Goal: Transaction & Acquisition: Book appointment/travel/reservation

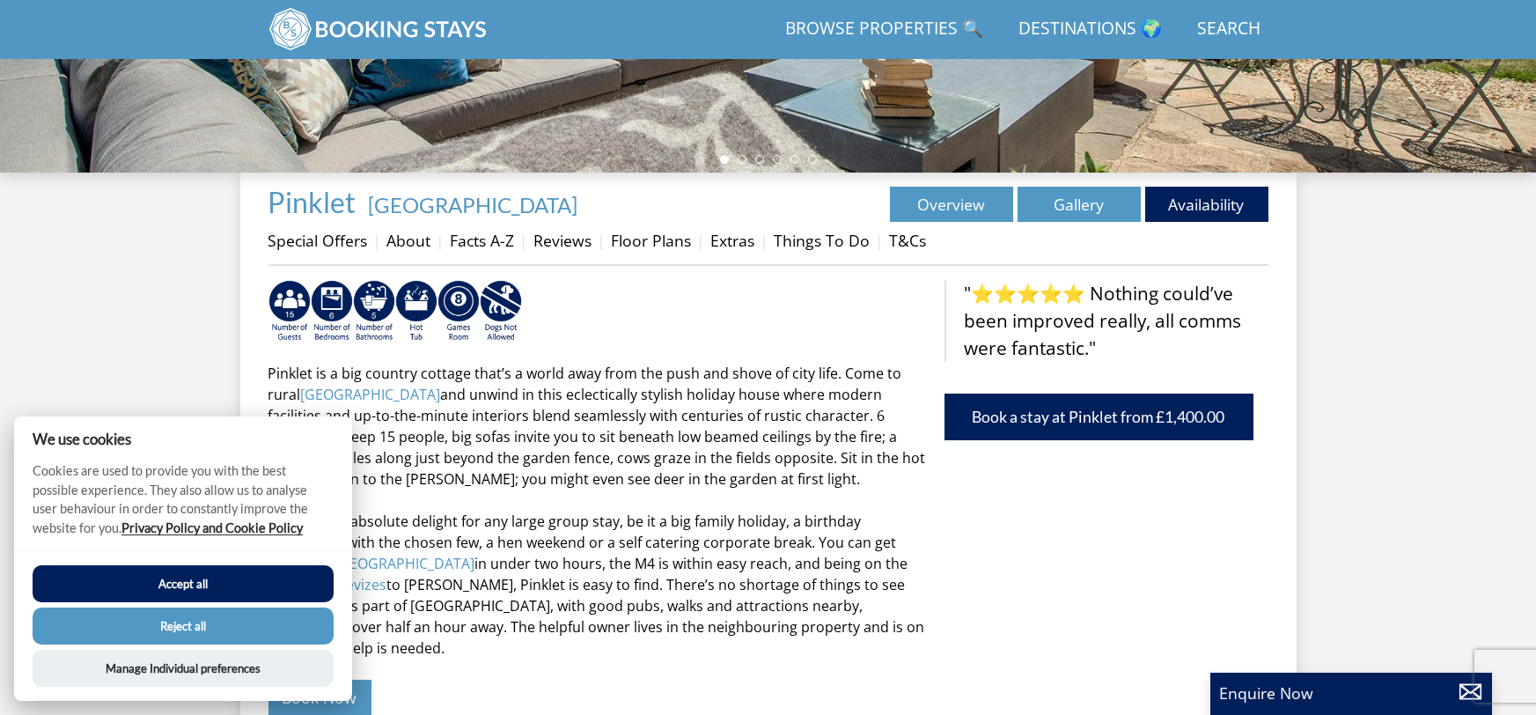
scroll to position [547, 0]
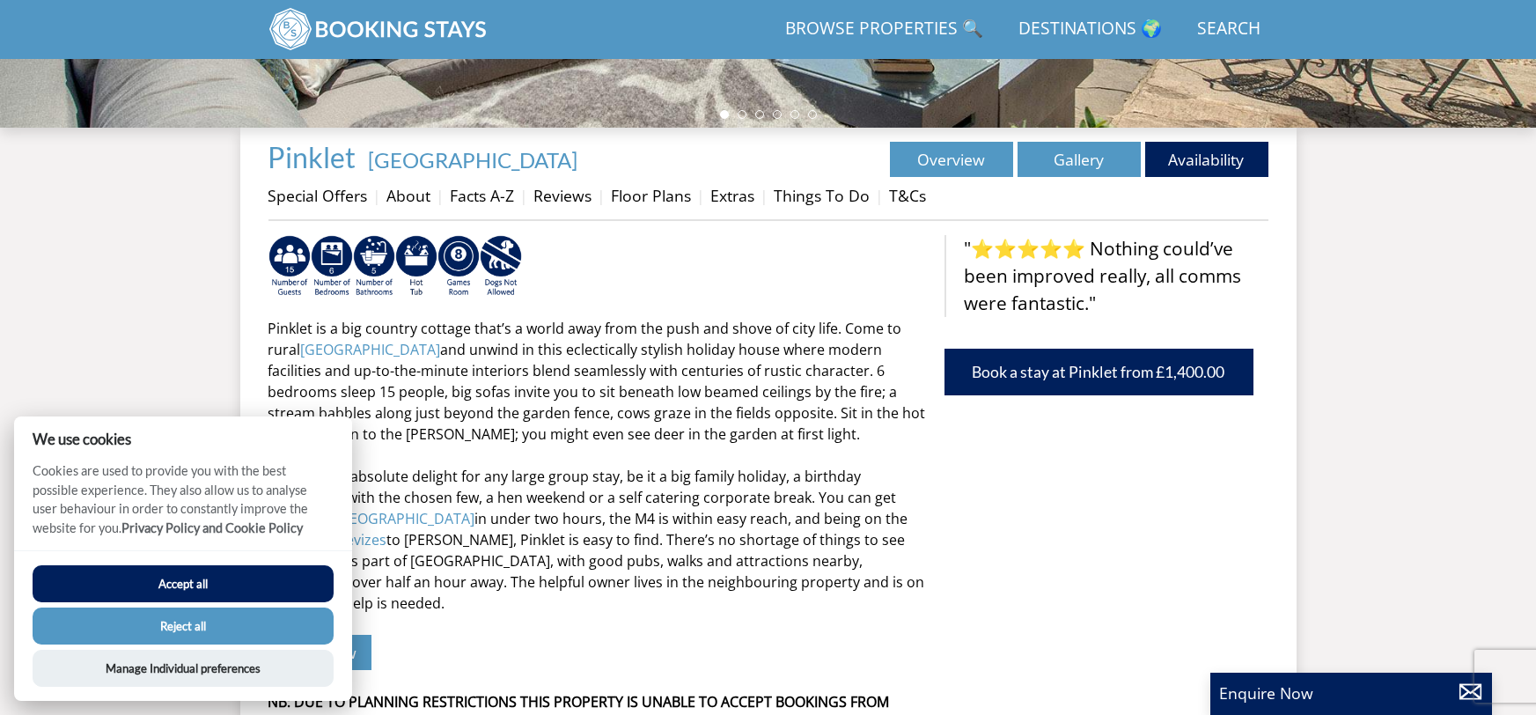
click at [245, 589] on button "Accept all" at bounding box center [183, 583] width 301 height 37
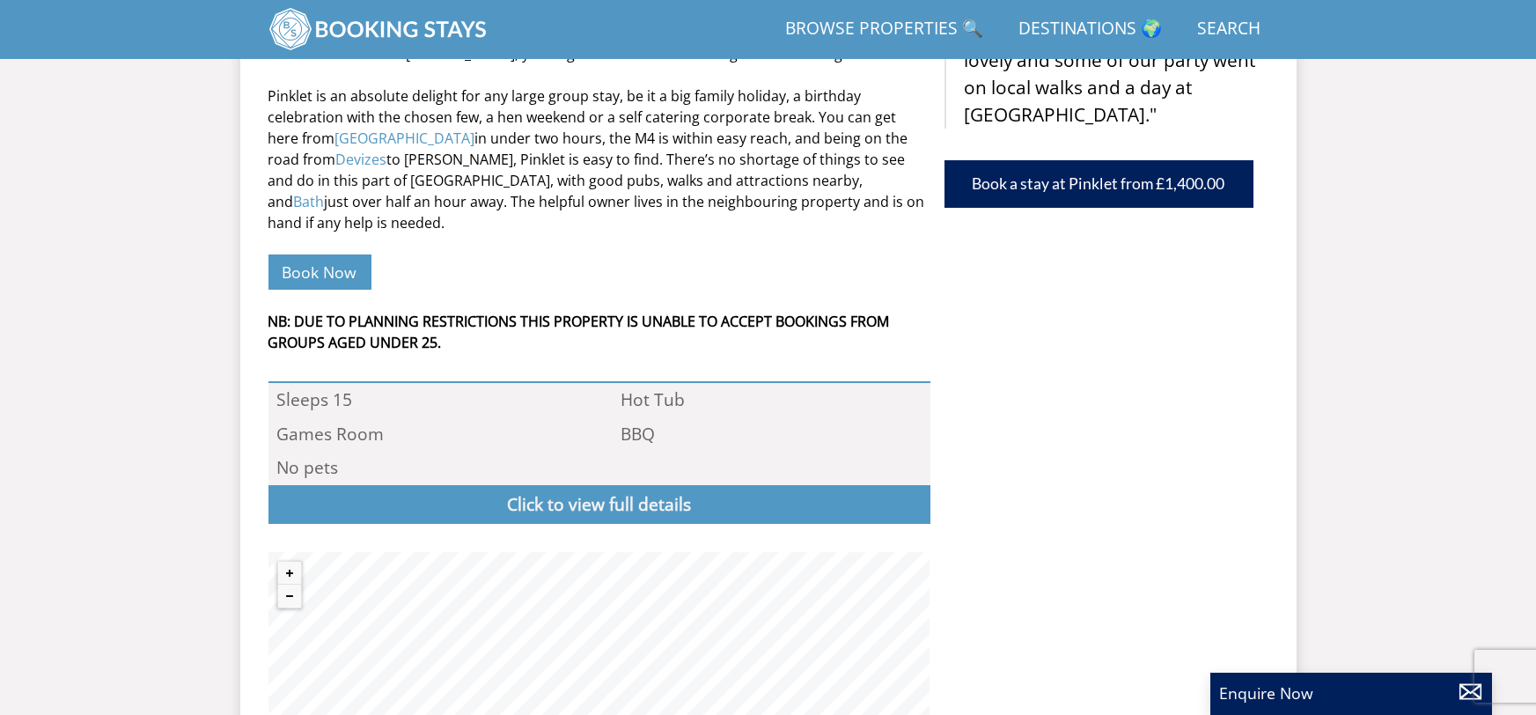
scroll to position [1062, 0]
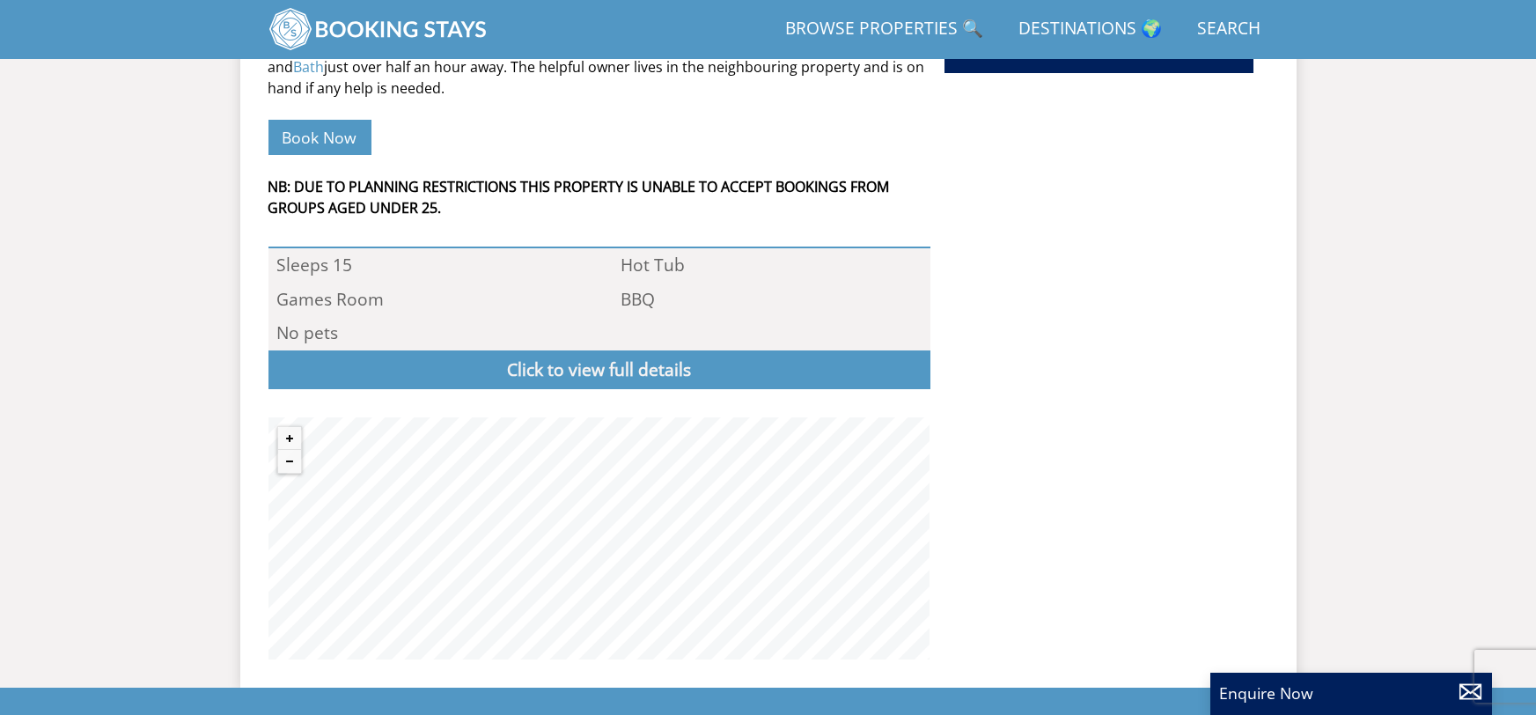
click at [584, 244] on div "Pinklet is a big country cottage that’s a world away from the push and shove of…" at bounding box center [599, 190] width 662 height 940
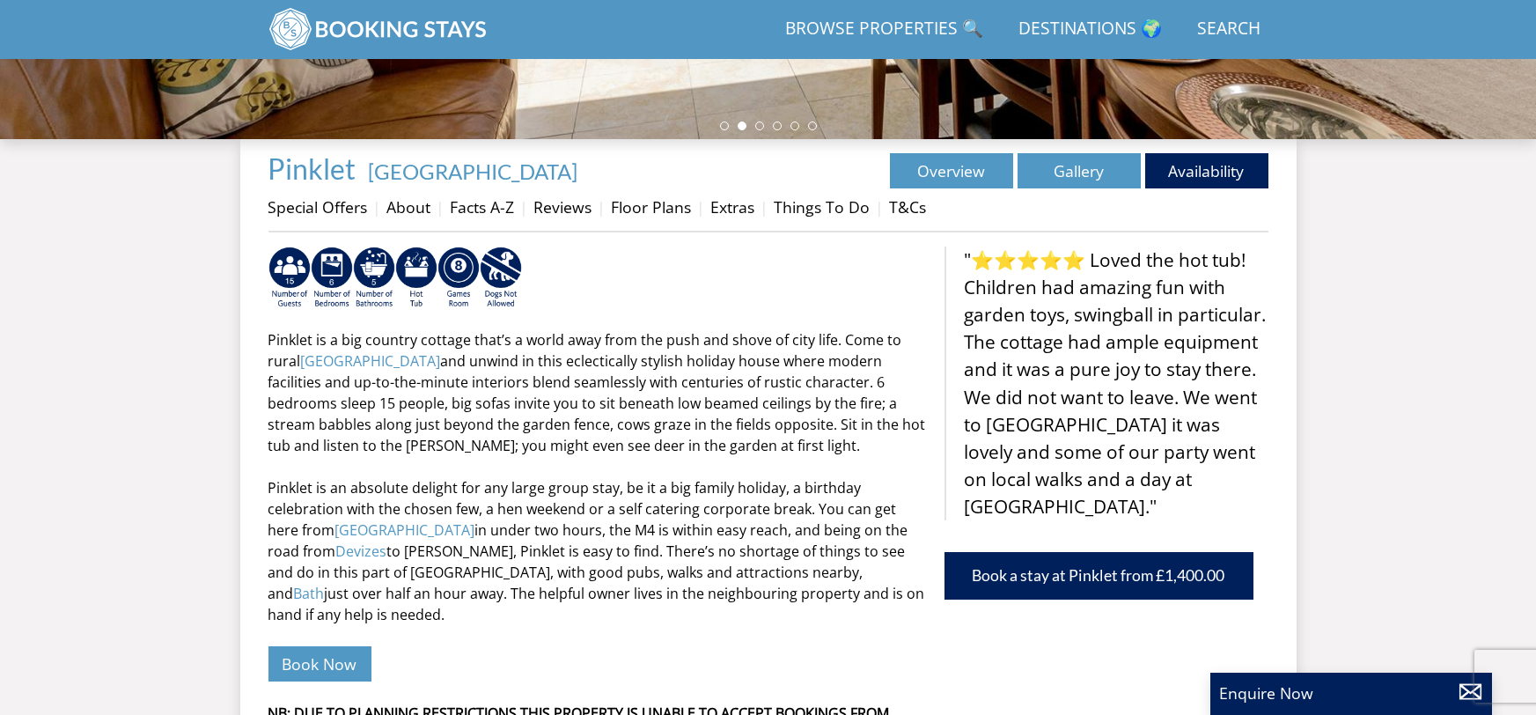
scroll to position [570, 0]
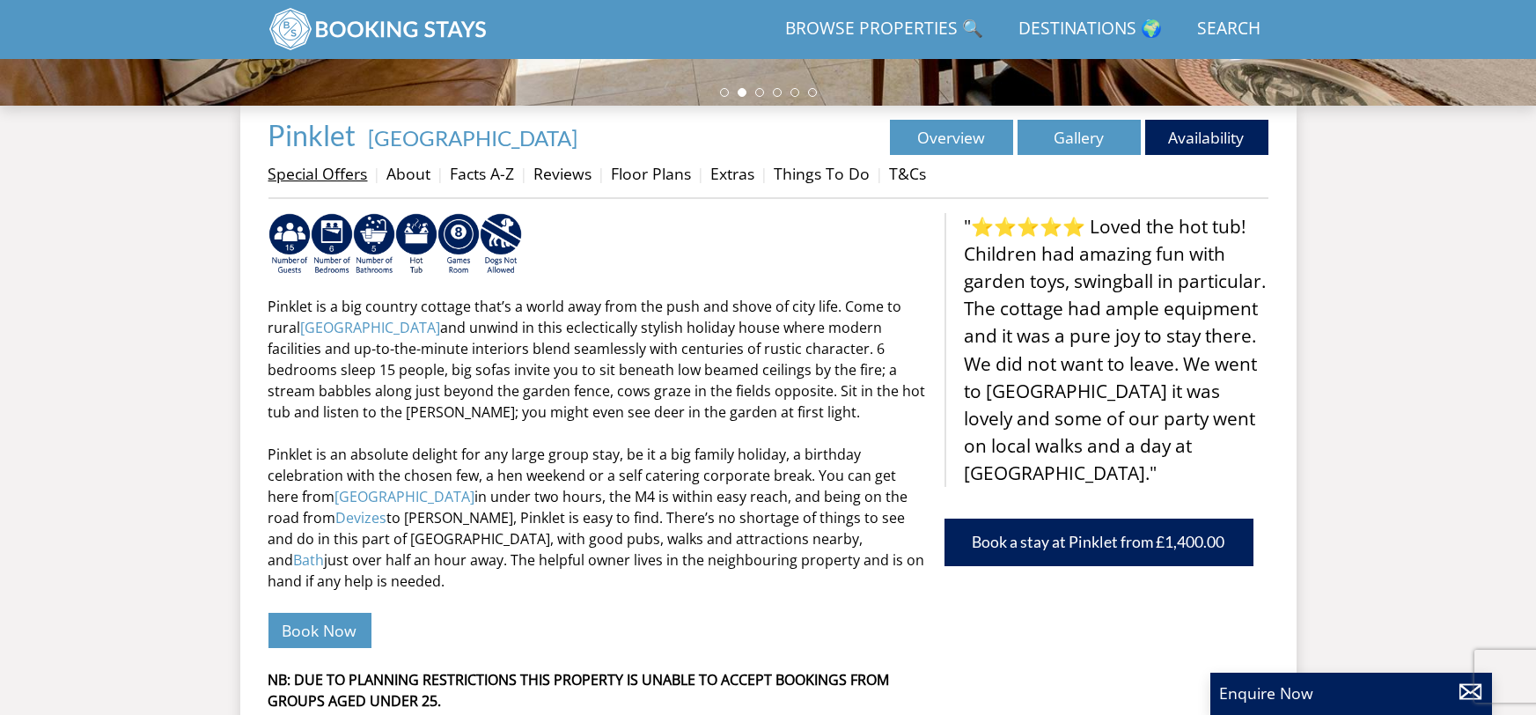
click at [337, 166] on link "Special Offers" at bounding box center [317, 173] width 99 height 21
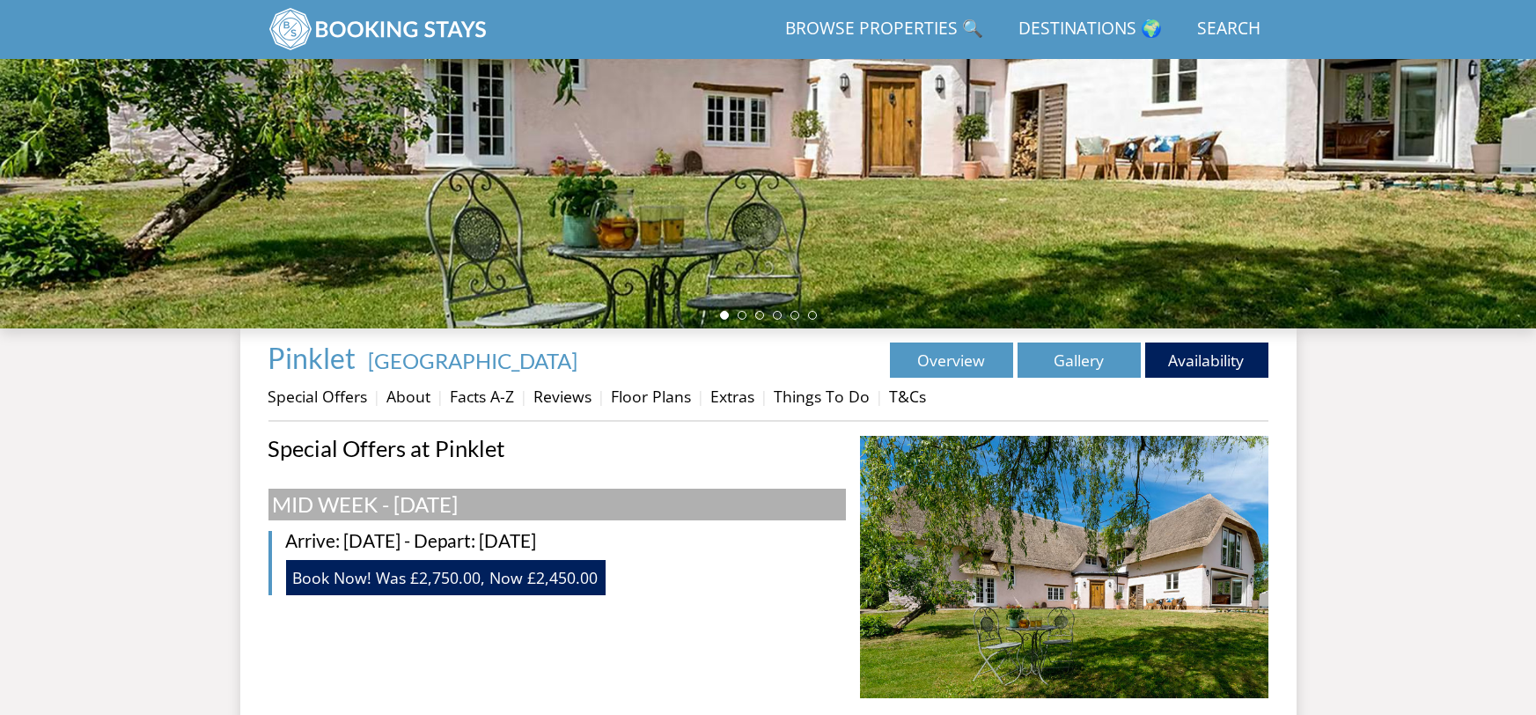
scroll to position [542, 0]
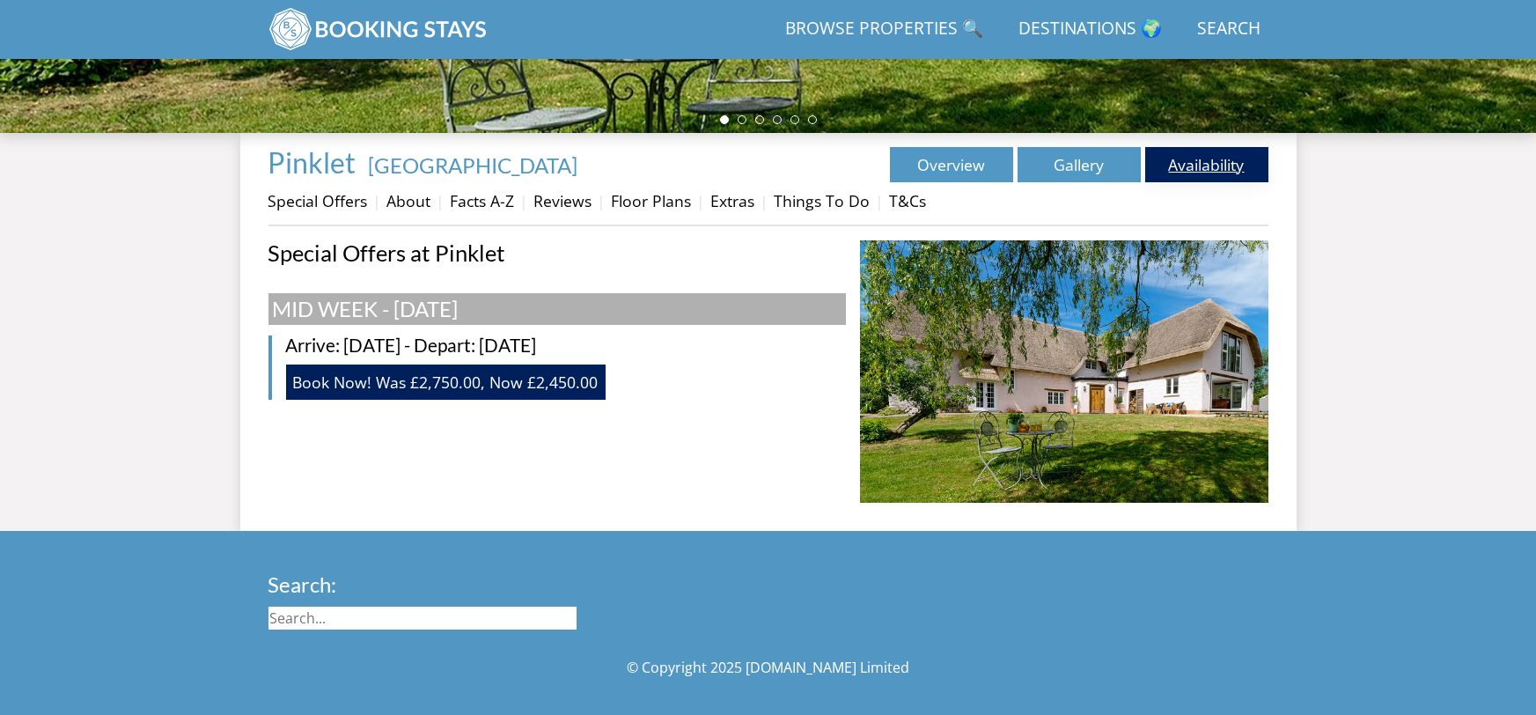
click at [1214, 164] on link "Availability" at bounding box center [1206, 164] width 123 height 35
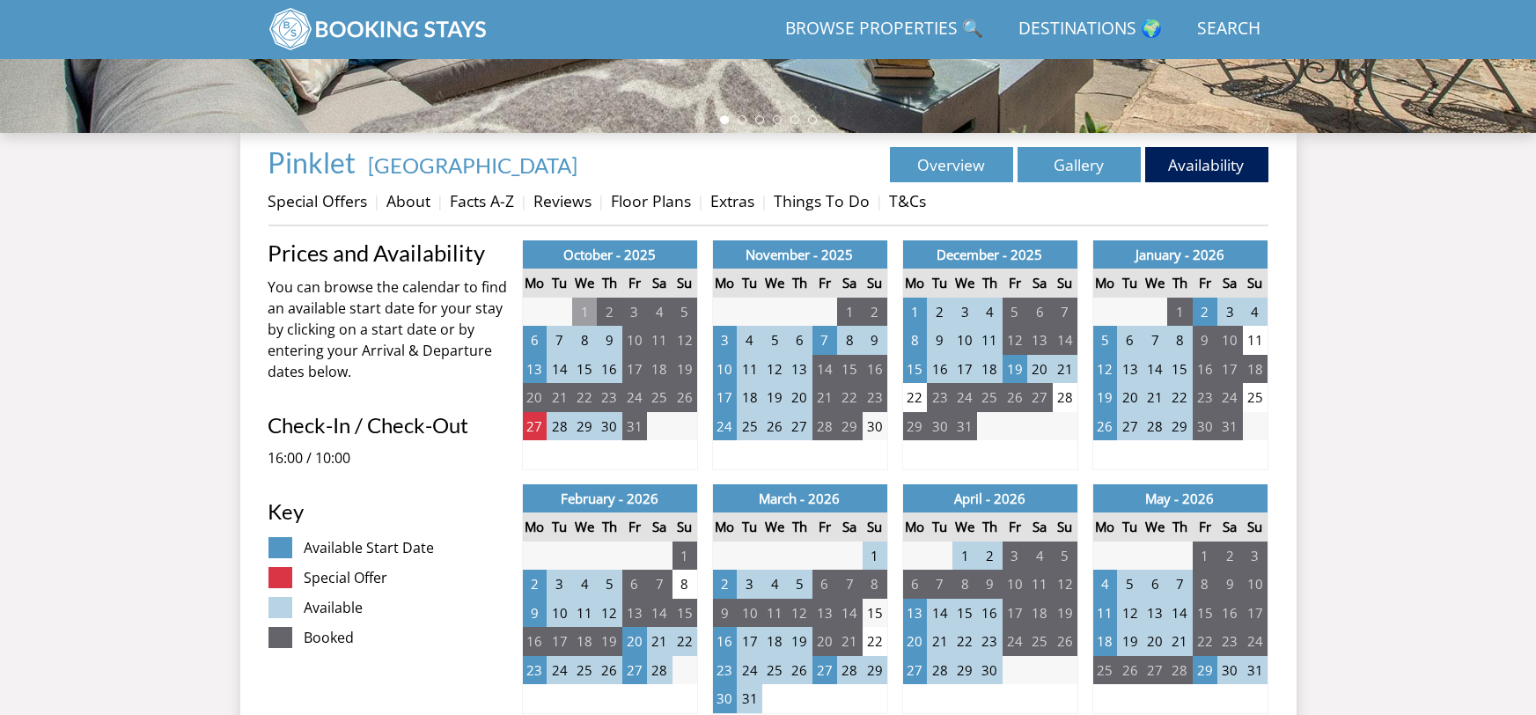
scroll to position [761, 0]
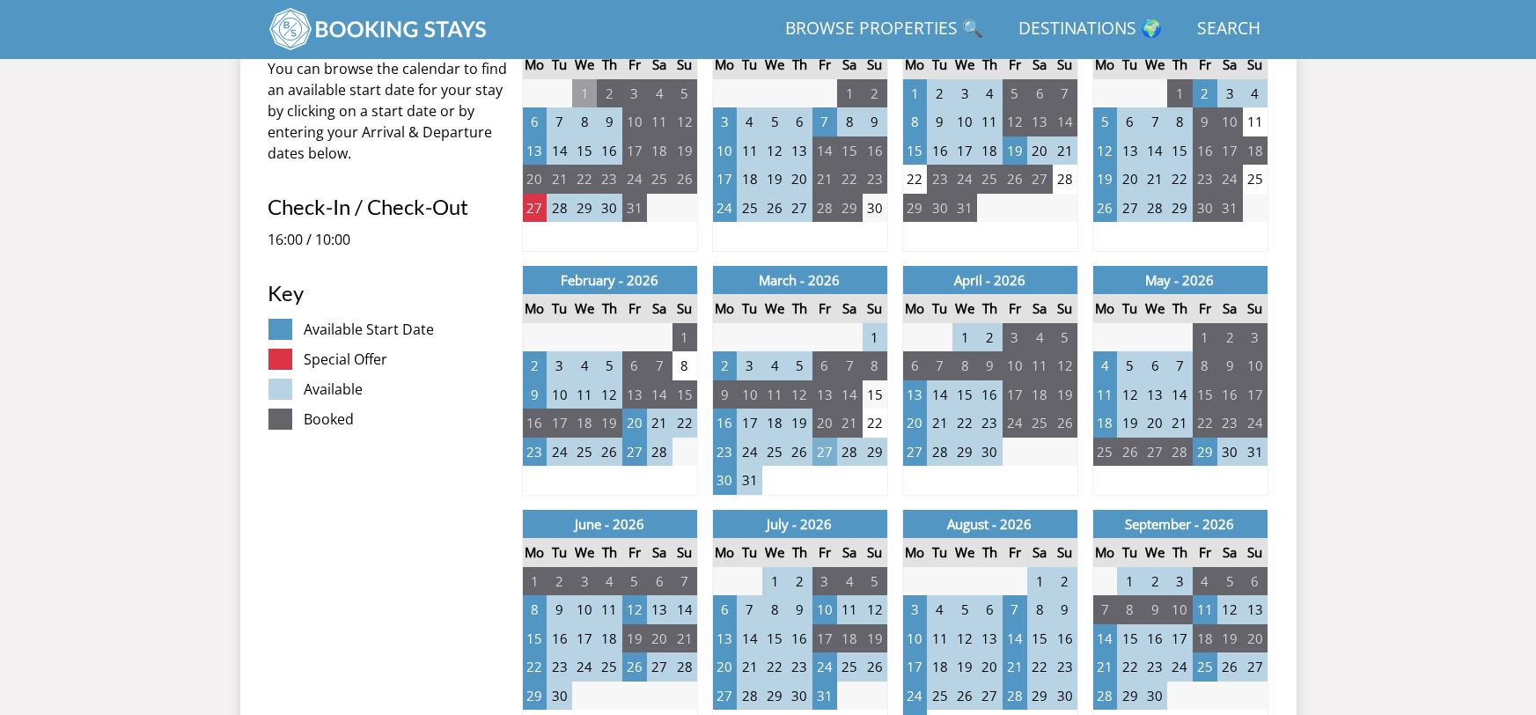
click at [819, 445] on td "27" at bounding box center [824, 451] width 25 height 29
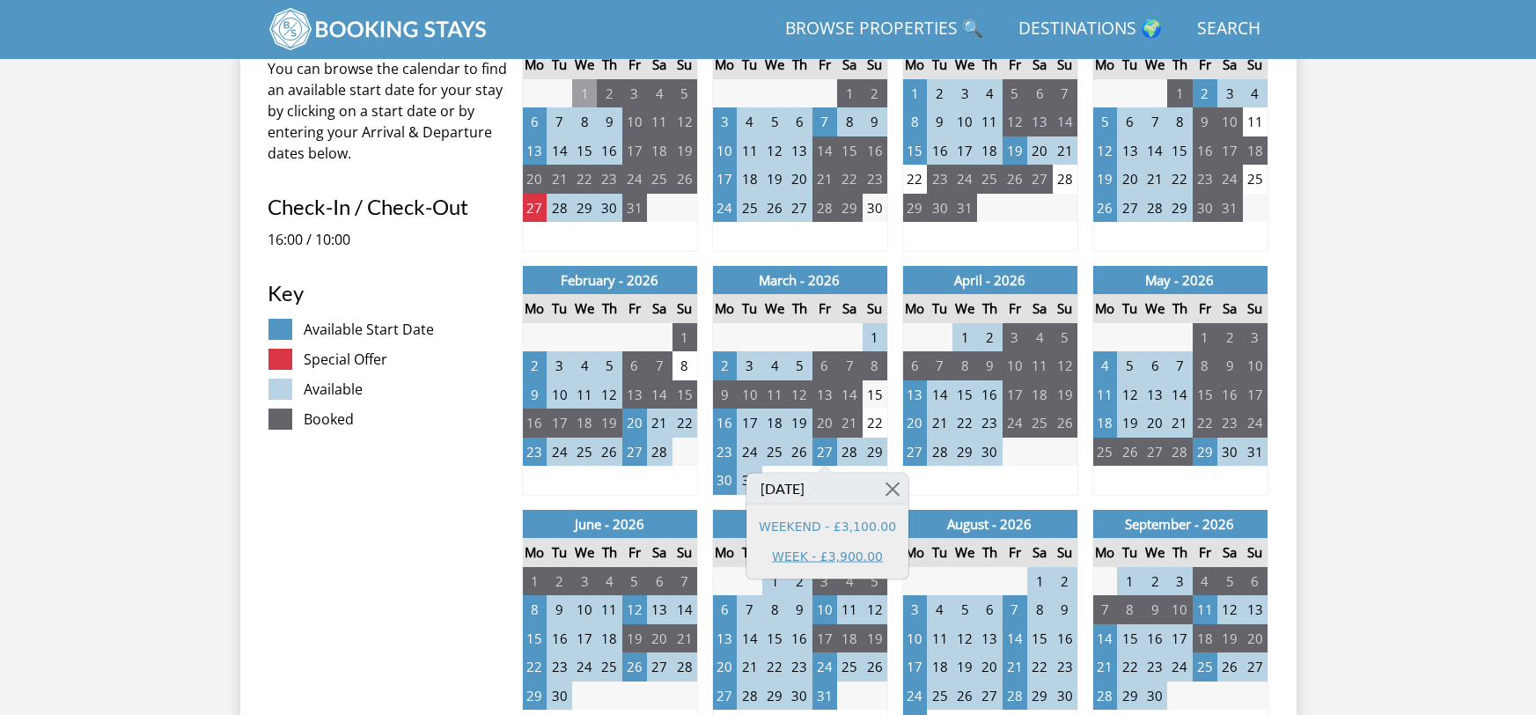
click at [824, 555] on link "WEEK - £3,900.00" at bounding box center [827, 556] width 137 height 18
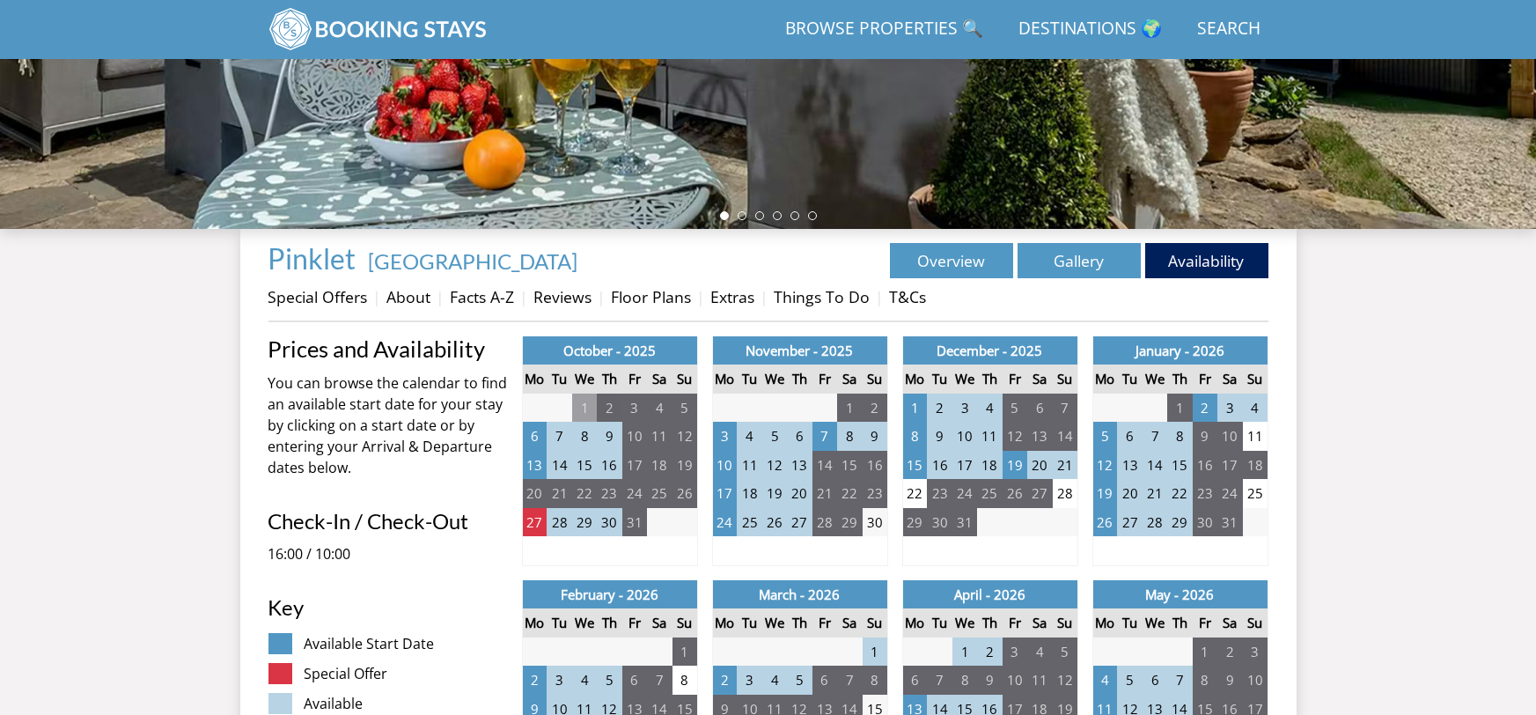
scroll to position [173, 0]
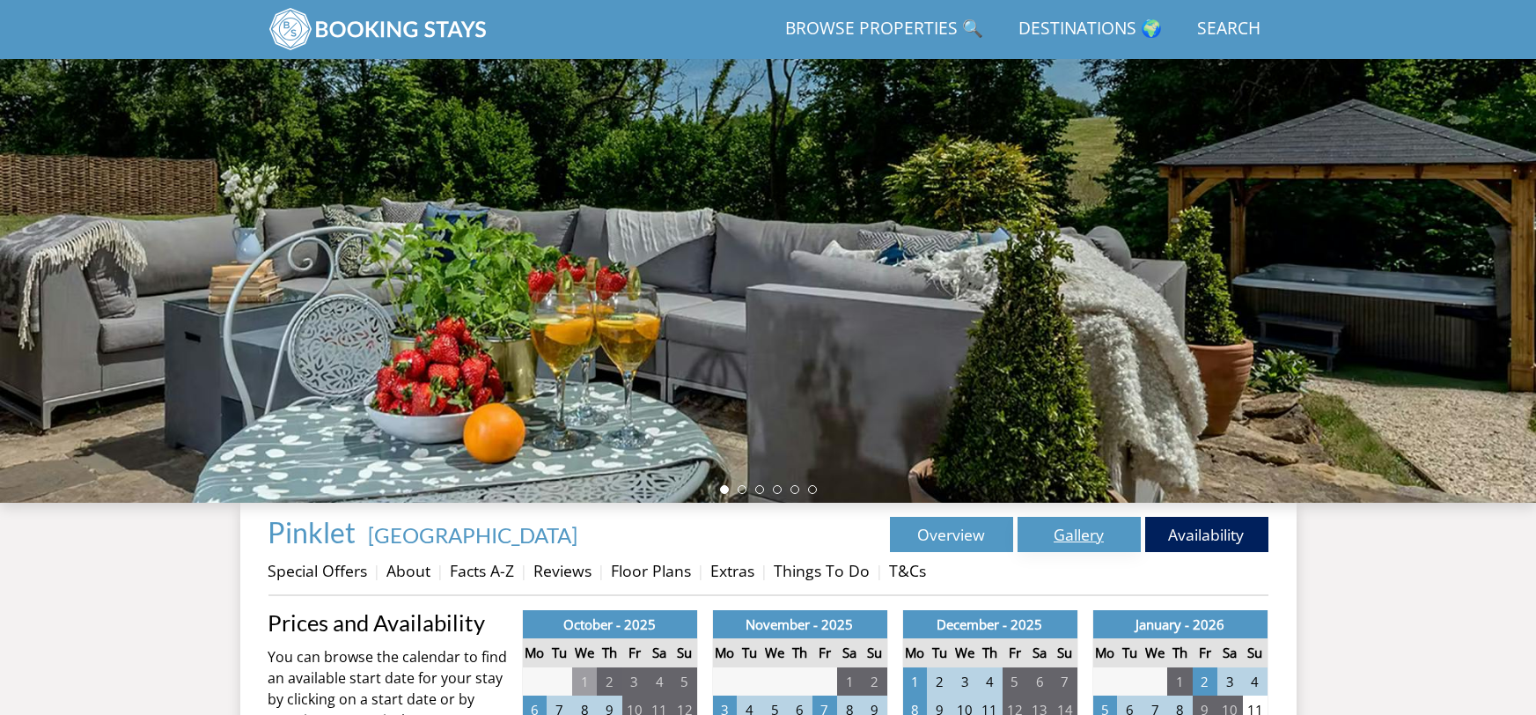
click at [1084, 528] on link "Gallery" at bounding box center [1079, 534] width 123 height 35
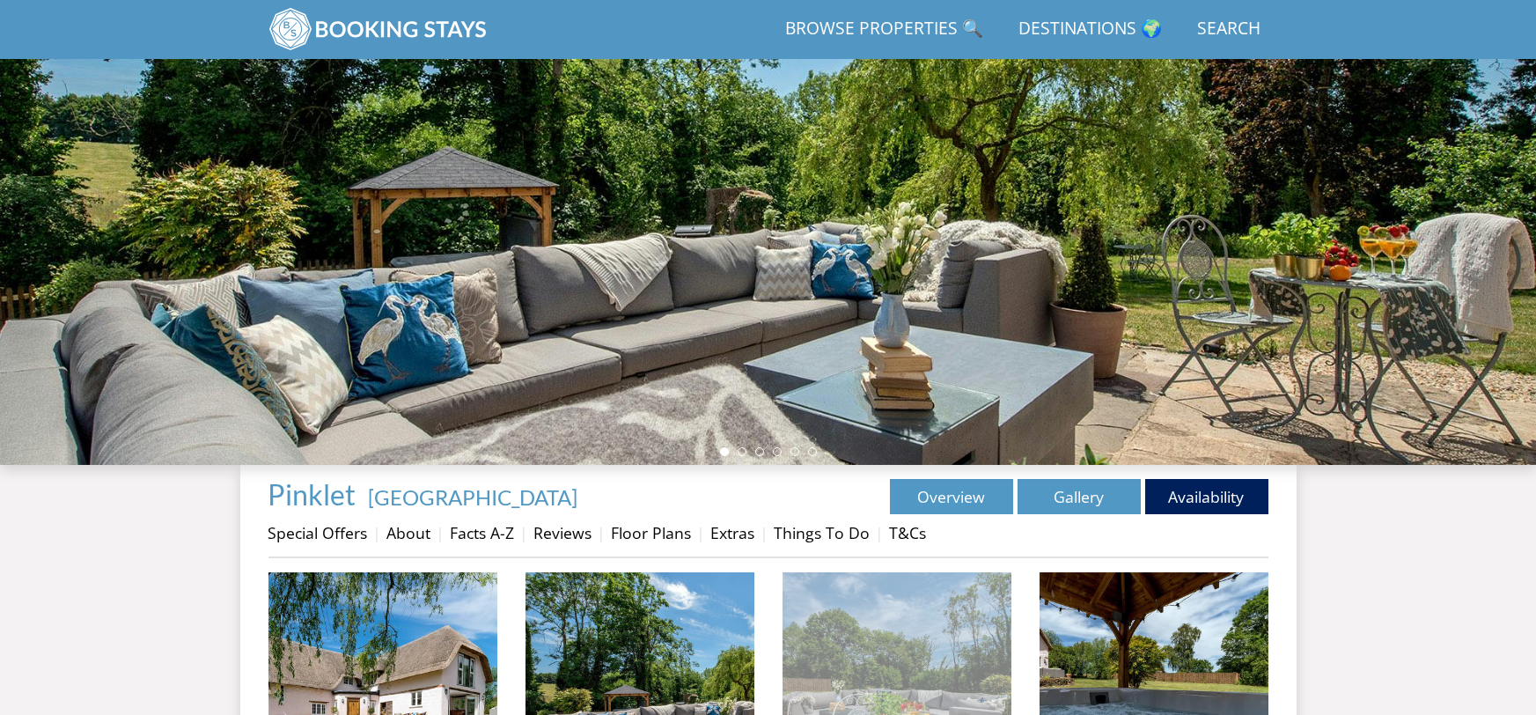
scroll to position [394, 0]
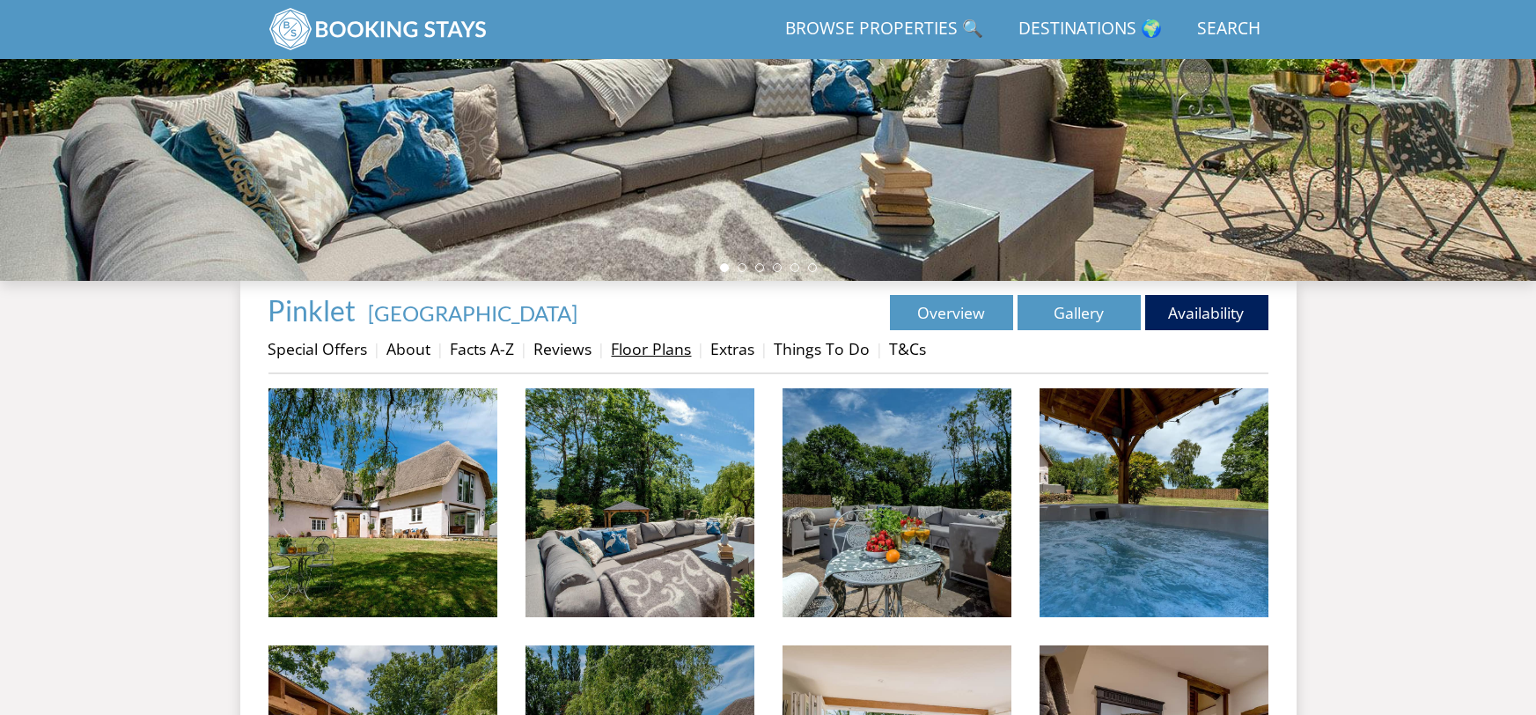
click at [628, 350] on link "Floor Plans" at bounding box center [652, 348] width 80 height 21
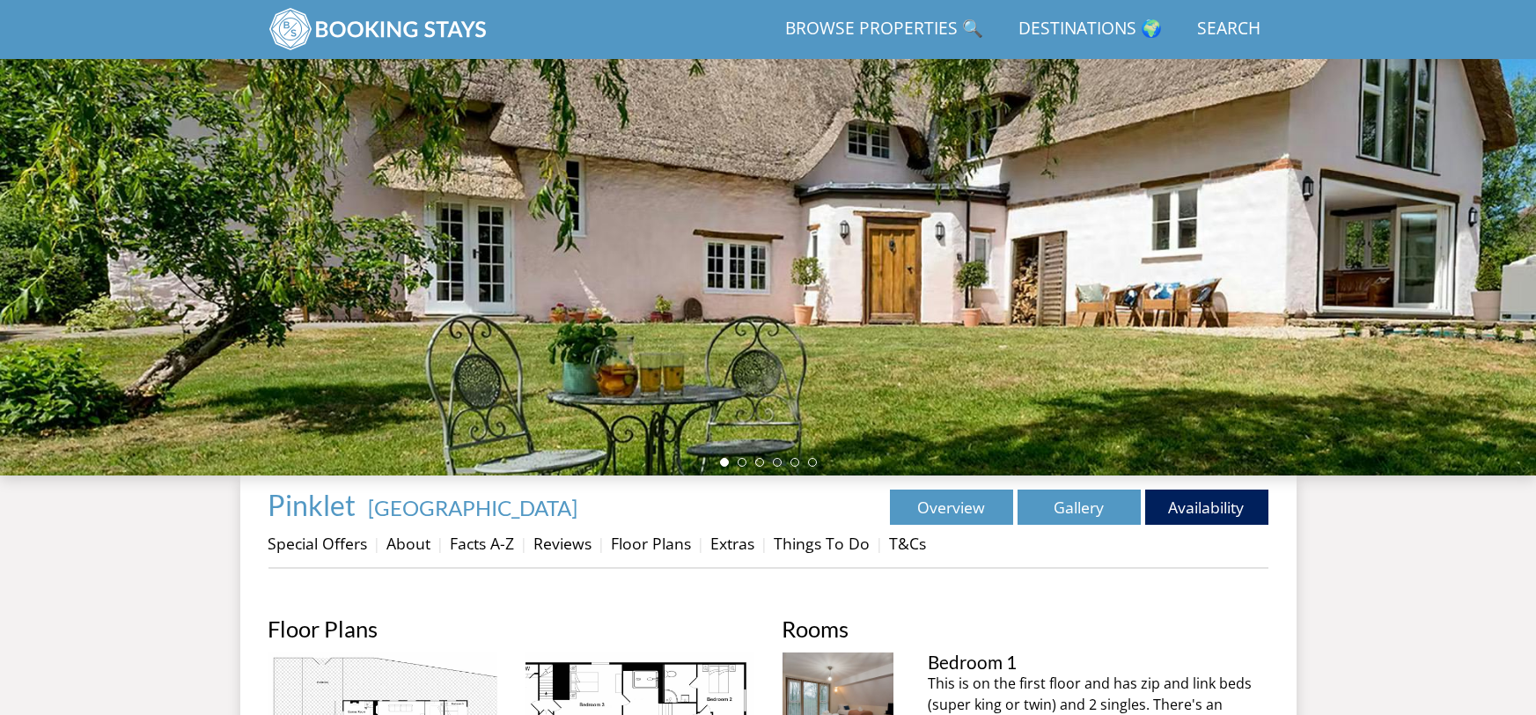
scroll to position [457, 0]
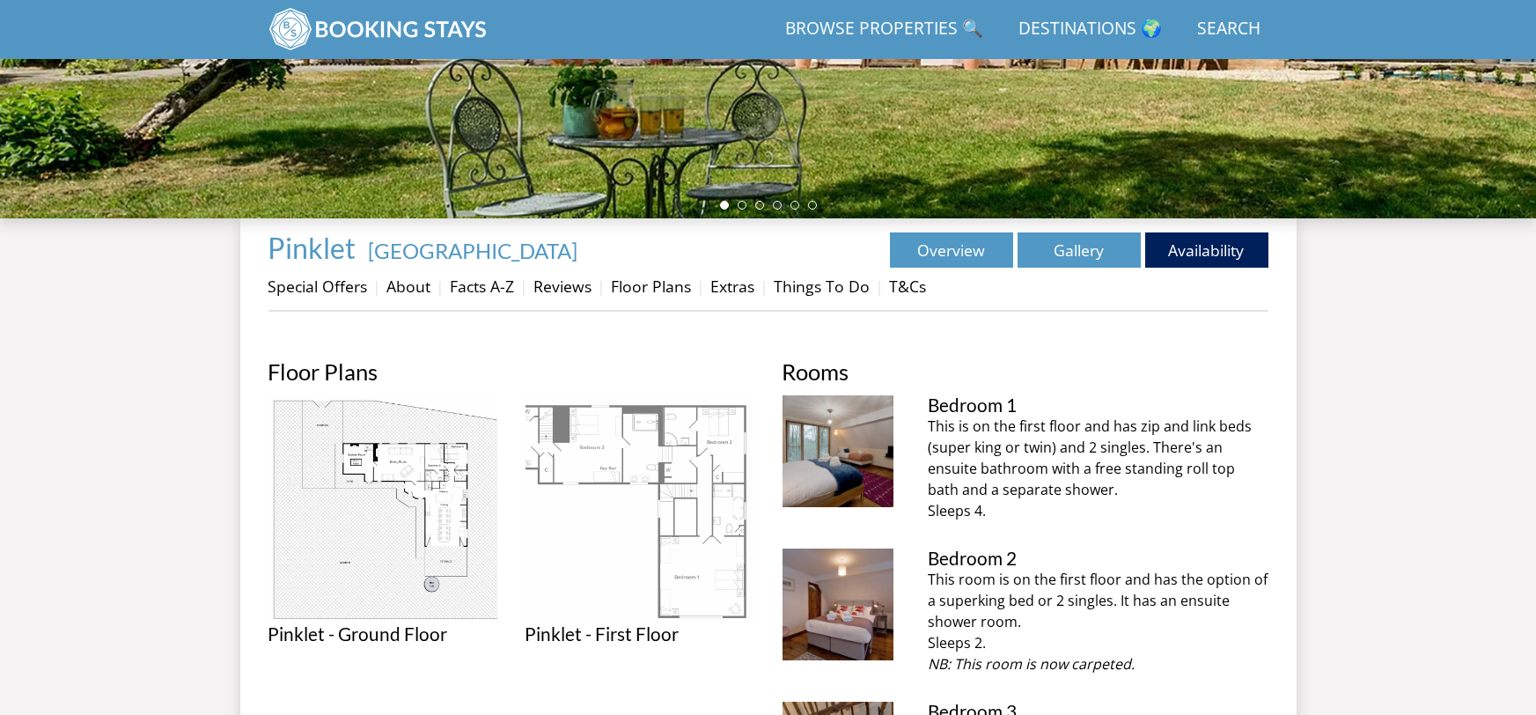
click at [592, 465] on img at bounding box center [639, 509] width 229 height 229
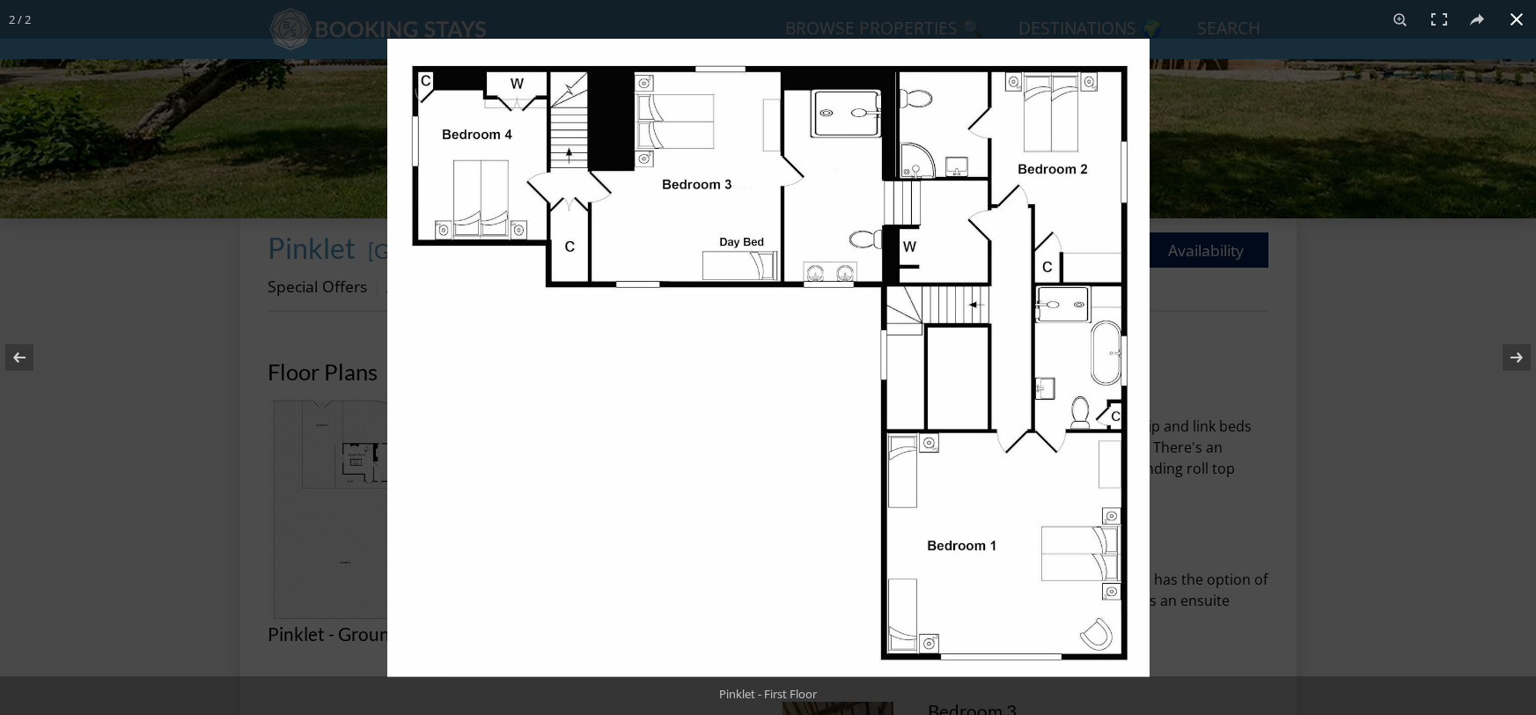
click at [344, 514] on div at bounding box center [768, 357] width 1536 height 715
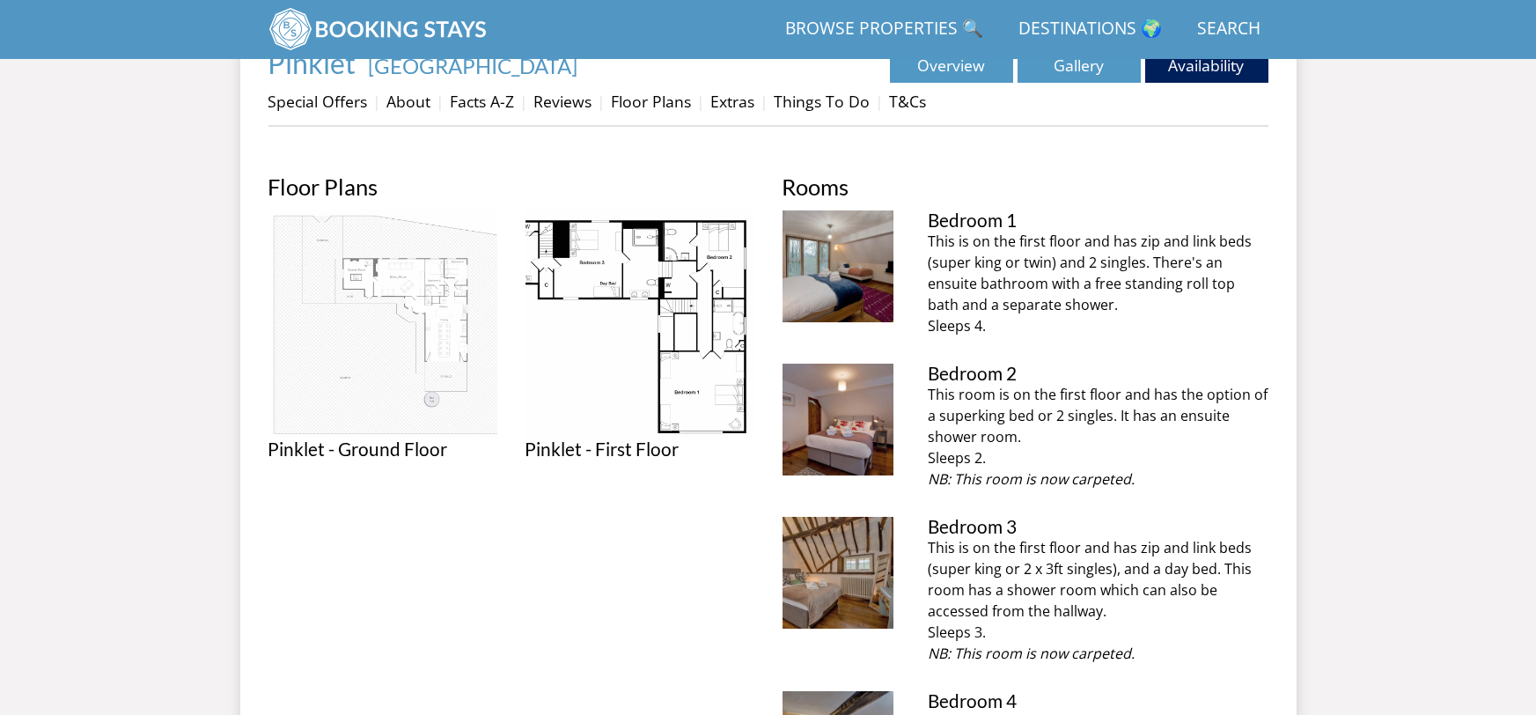
scroll to position [747, 0]
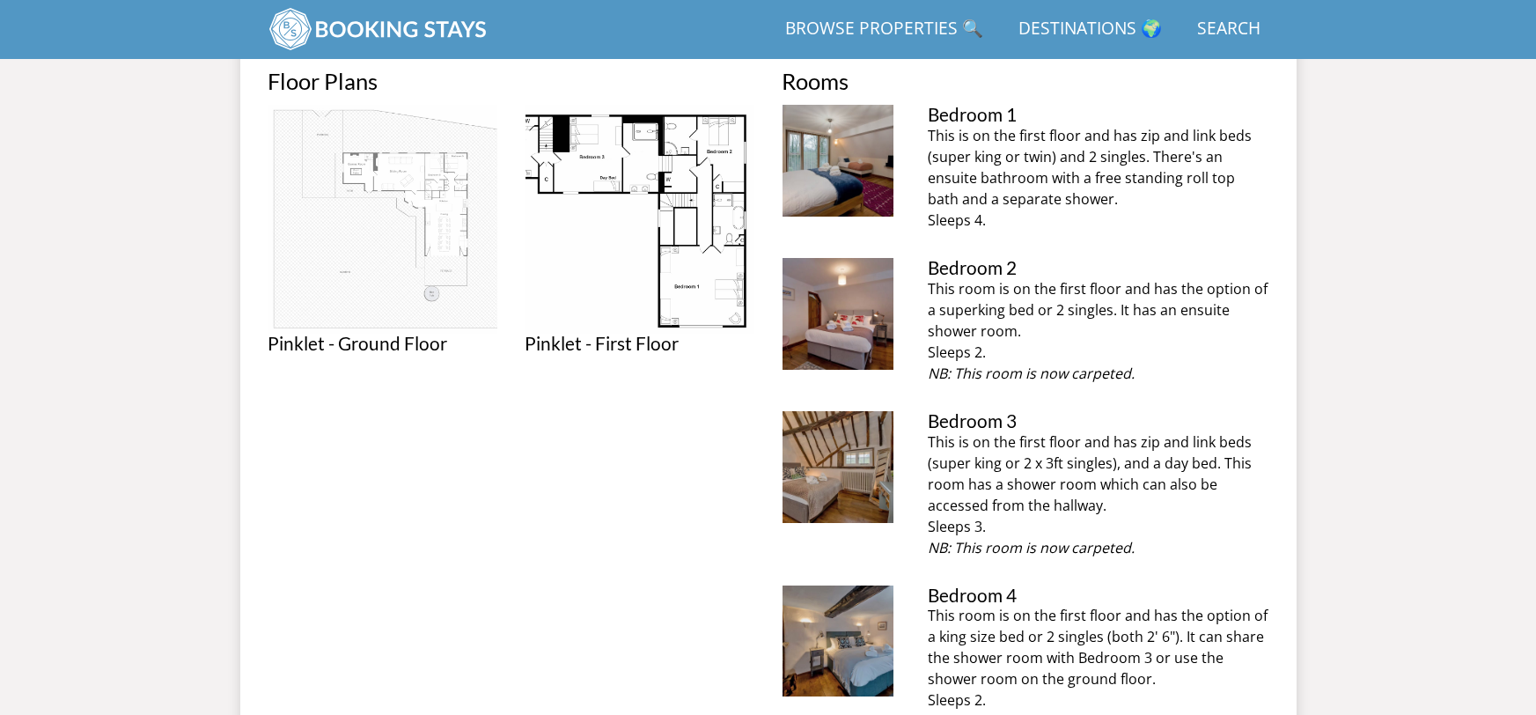
click at [408, 174] on img at bounding box center [382, 219] width 229 height 229
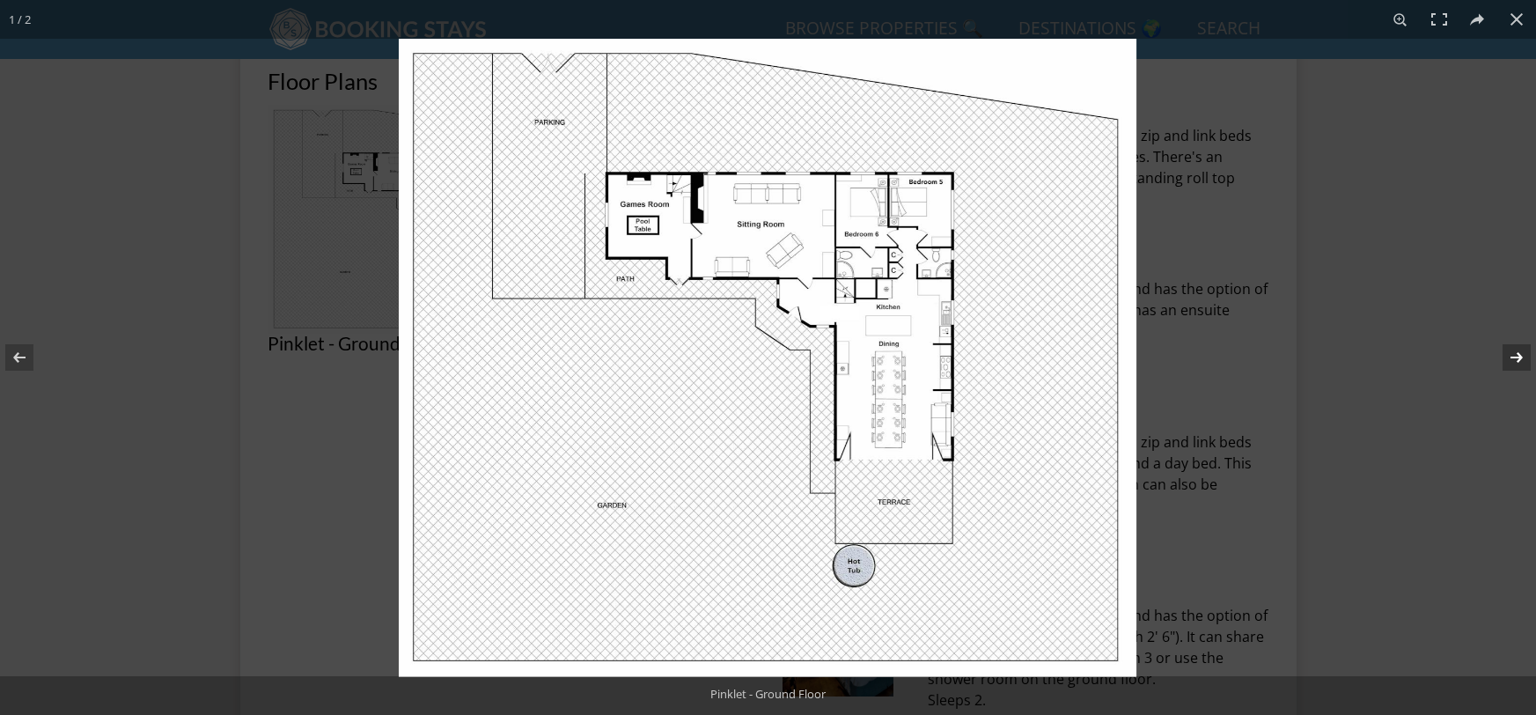
click at [1513, 351] on button at bounding box center [1505, 357] width 62 height 88
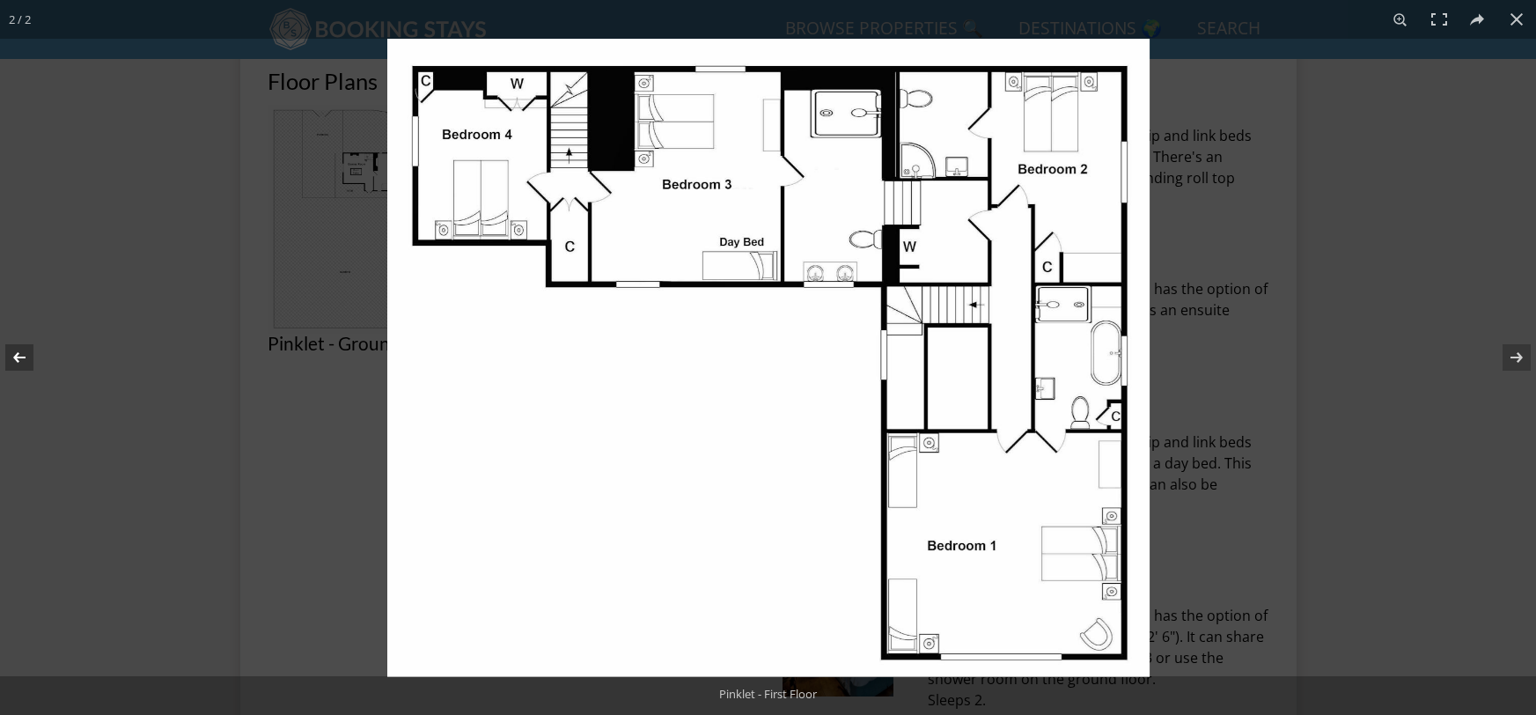
click at [14, 363] on button at bounding box center [31, 357] width 62 height 88
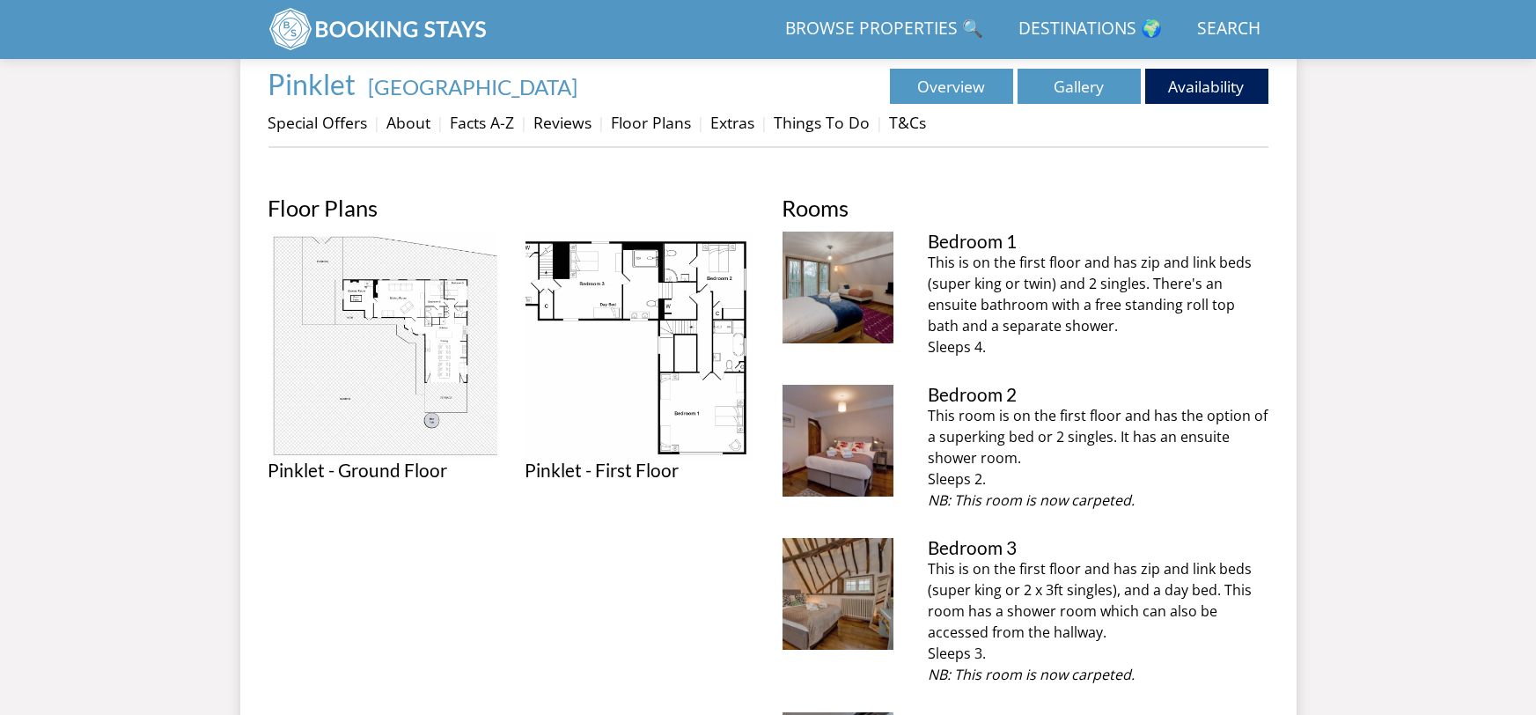
scroll to position [610, 0]
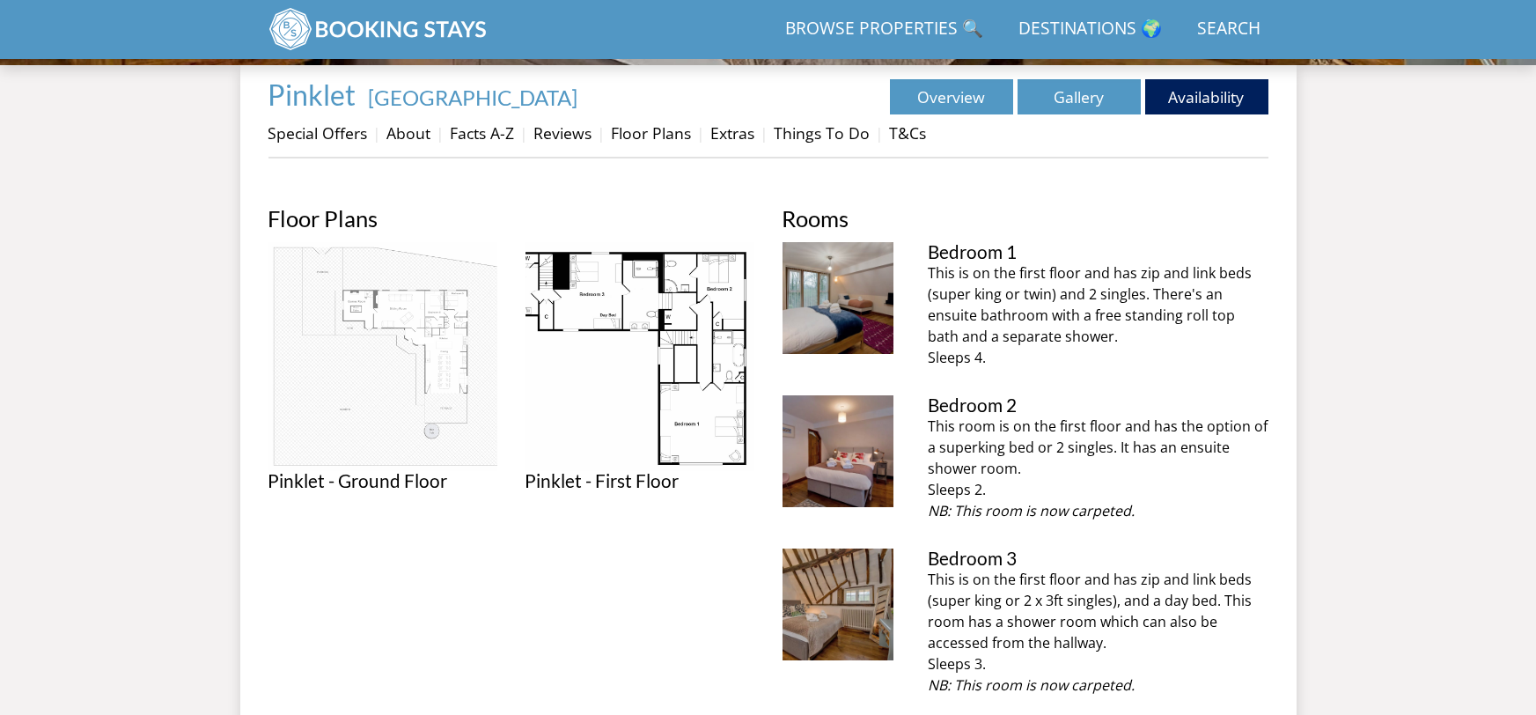
click at [404, 340] on img at bounding box center [382, 356] width 229 height 229
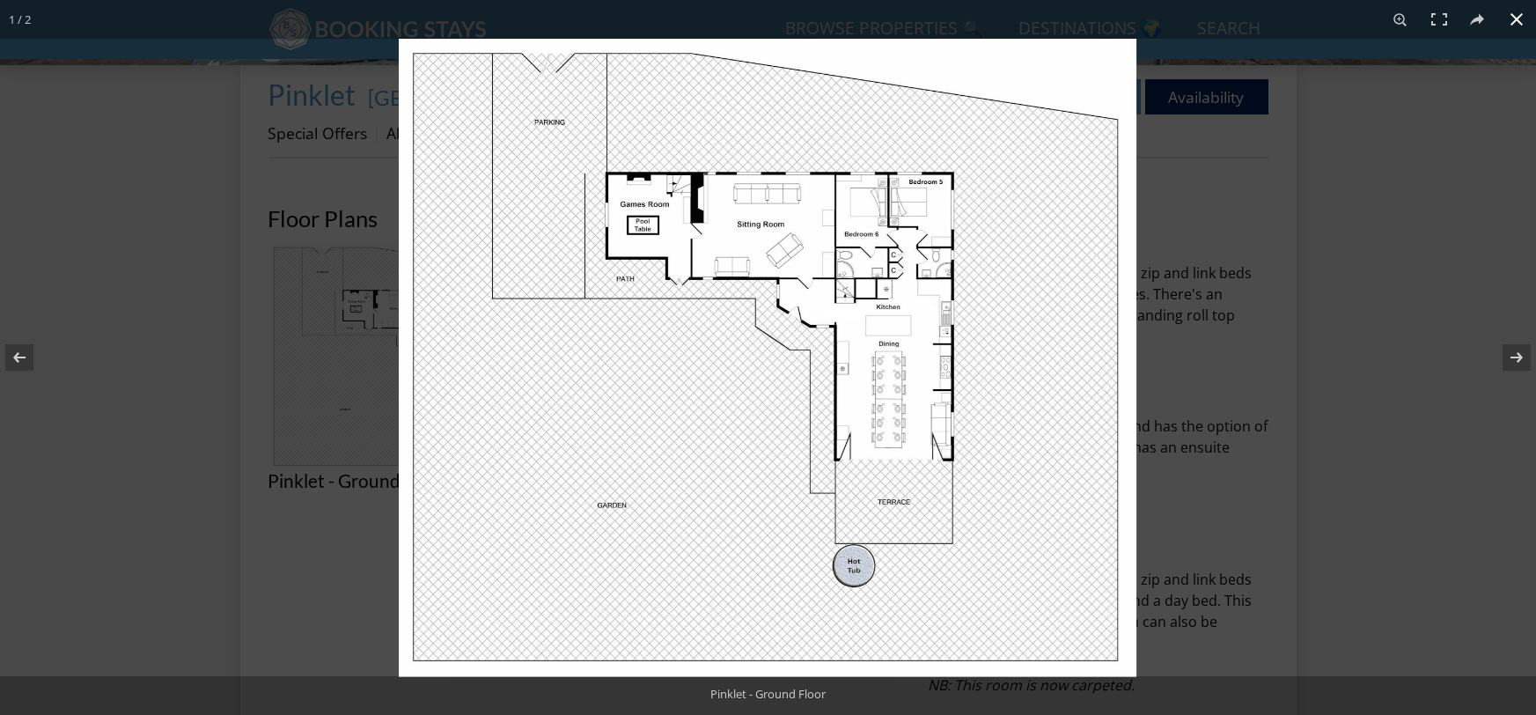
click at [1465, 252] on div at bounding box center [1167, 396] width 1536 height 715
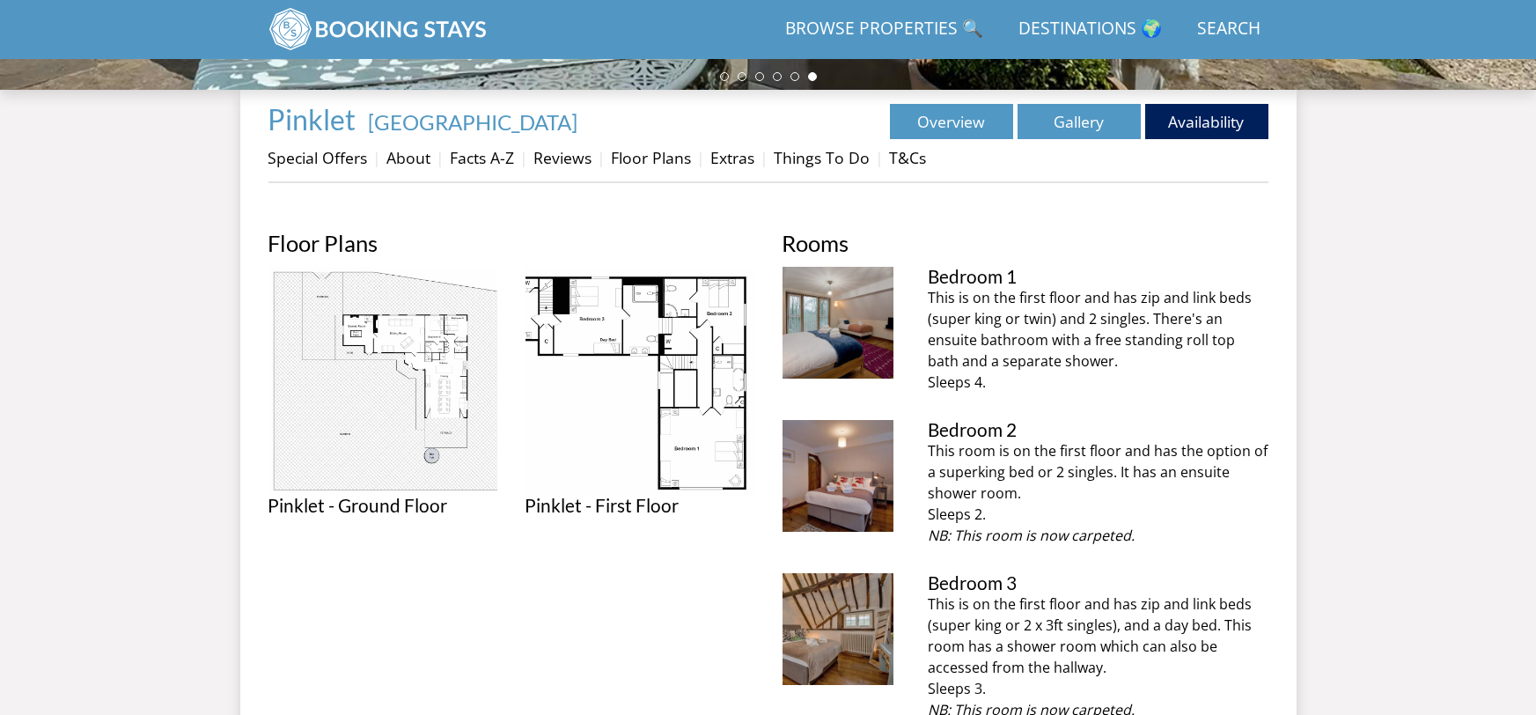
scroll to position [601, 0]
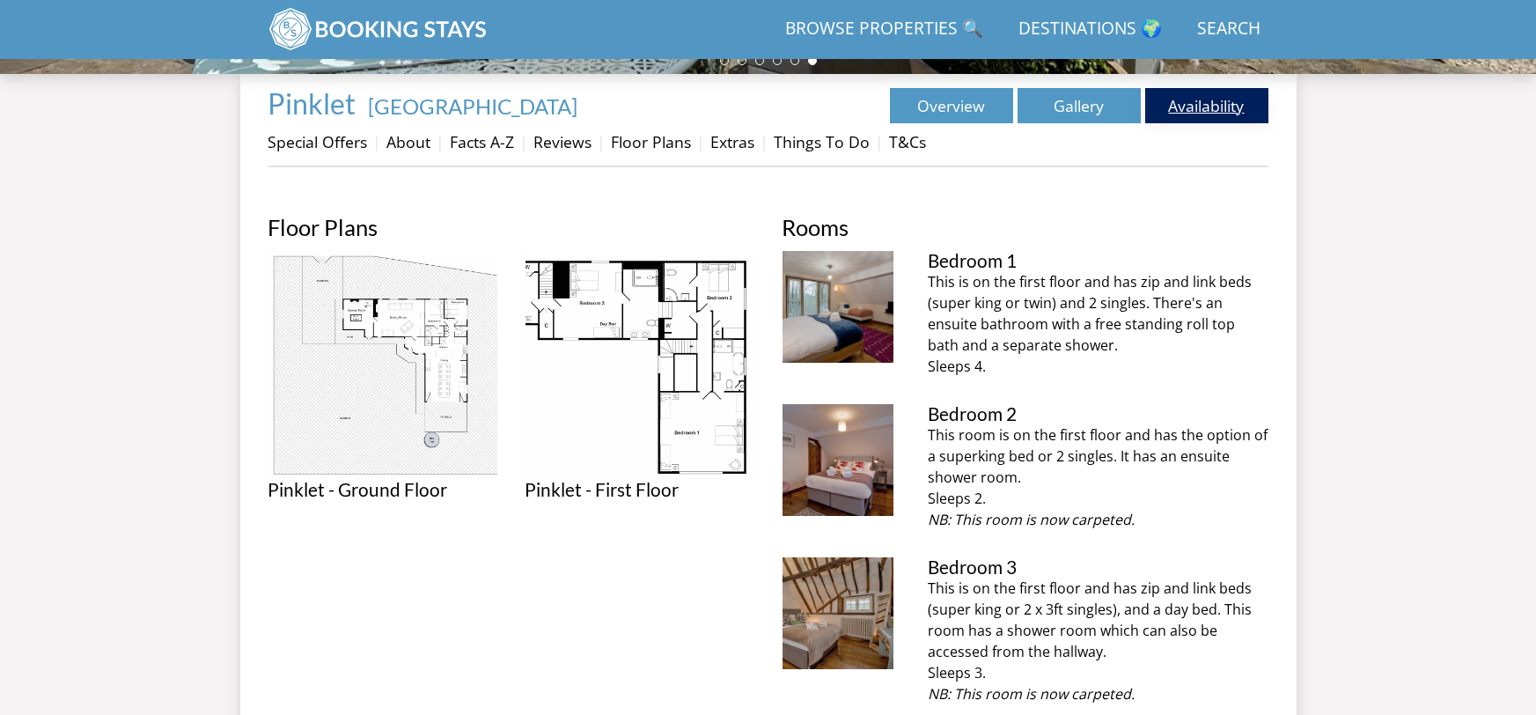
click at [1179, 107] on link "Availability" at bounding box center [1206, 105] width 123 height 35
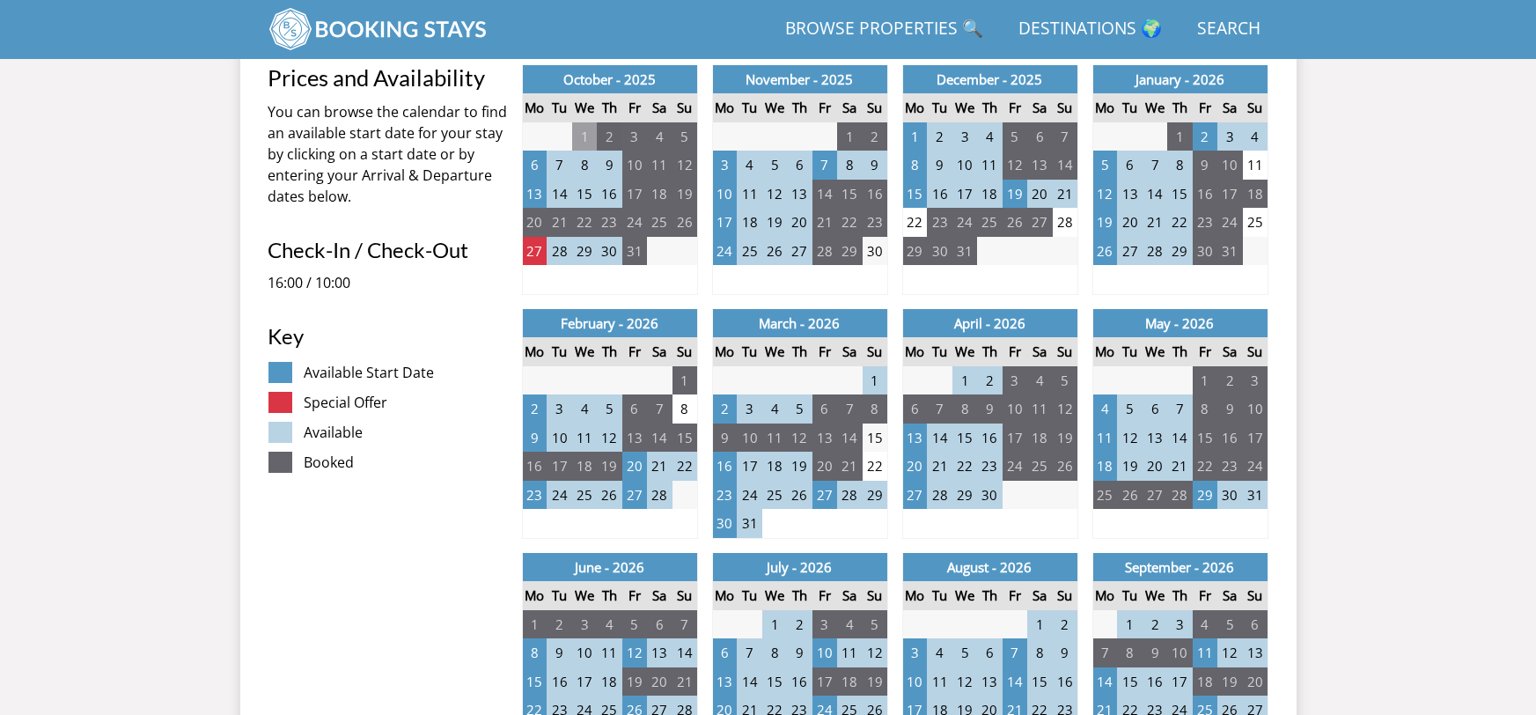
scroll to position [851, 0]
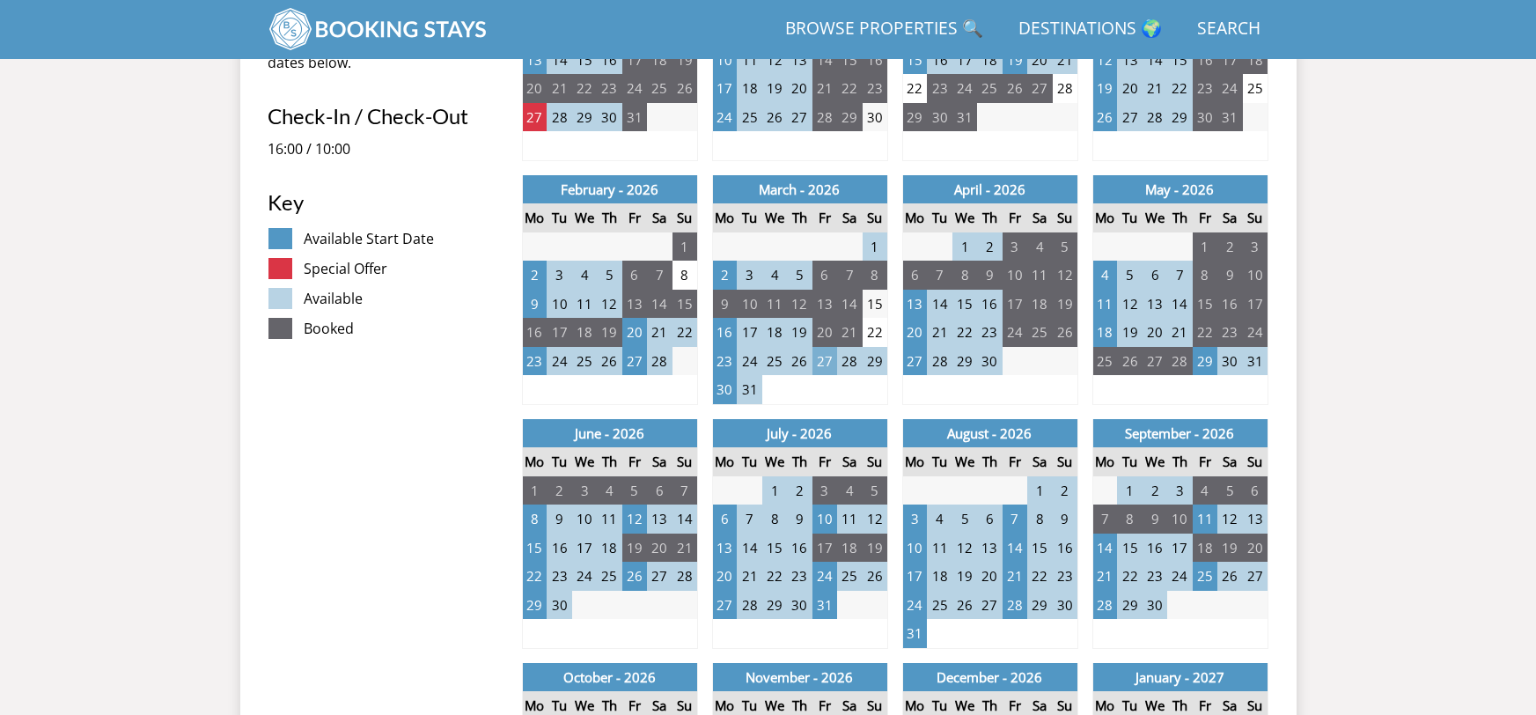
click at [831, 362] on td "27" at bounding box center [824, 361] width 25 height 29
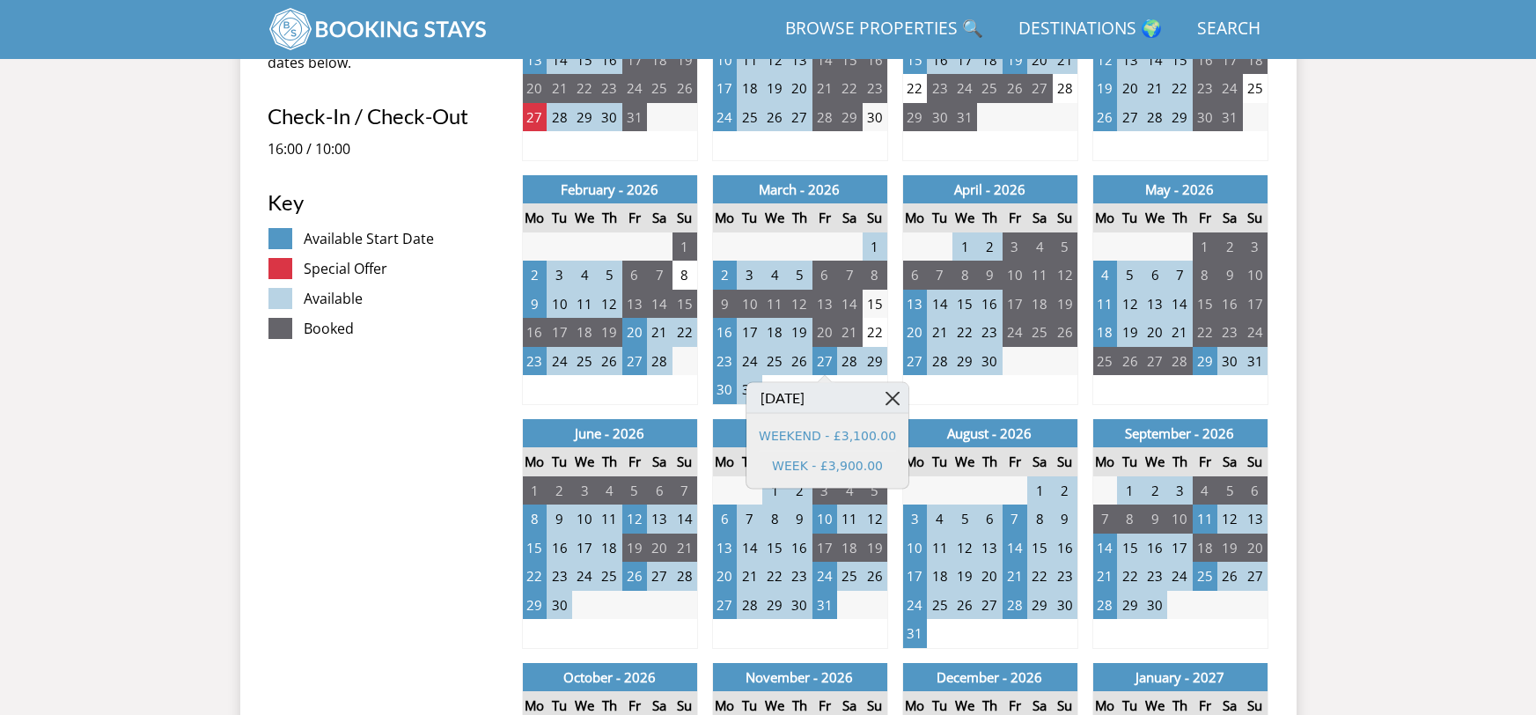
click at [886, 395] on link at bounding box center [893, 398] width 31 height 31
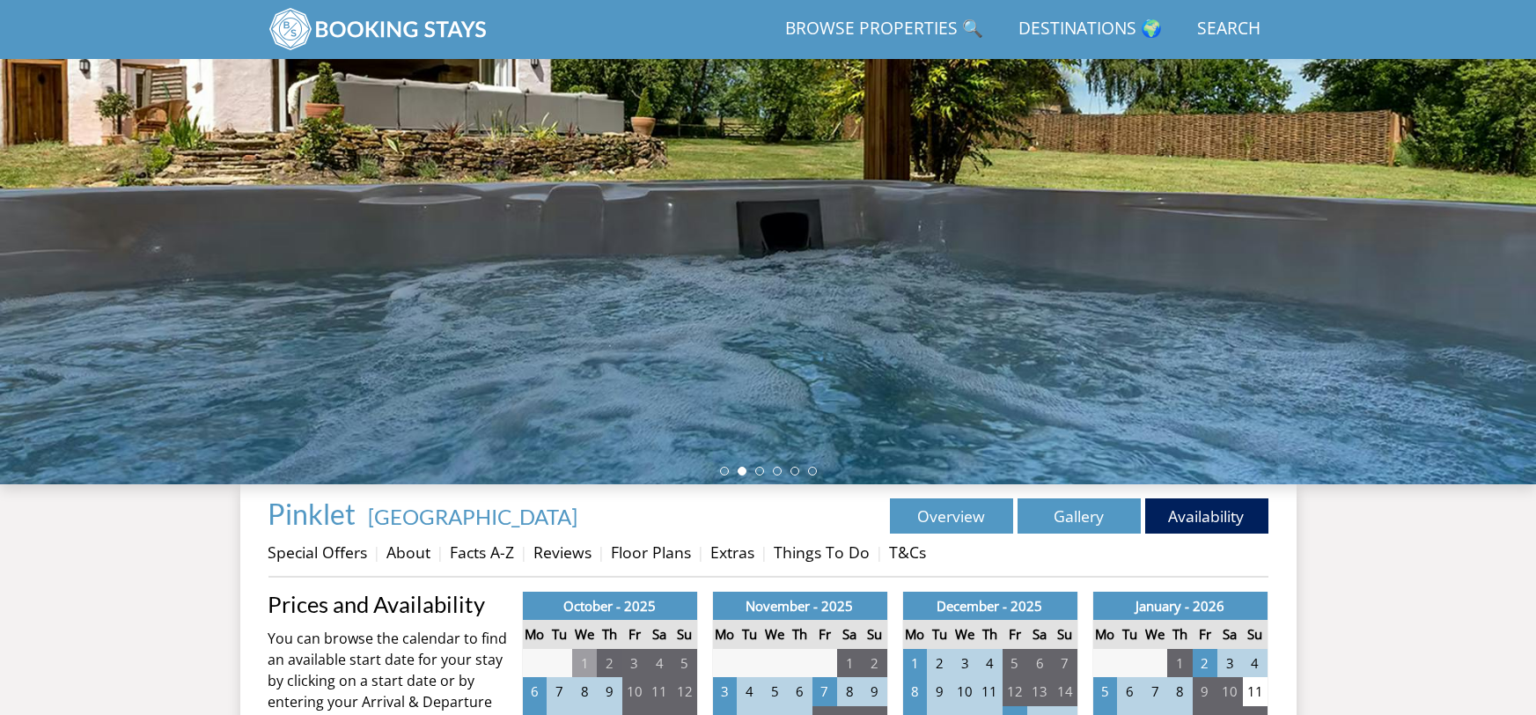
scroll to position [189, 0]
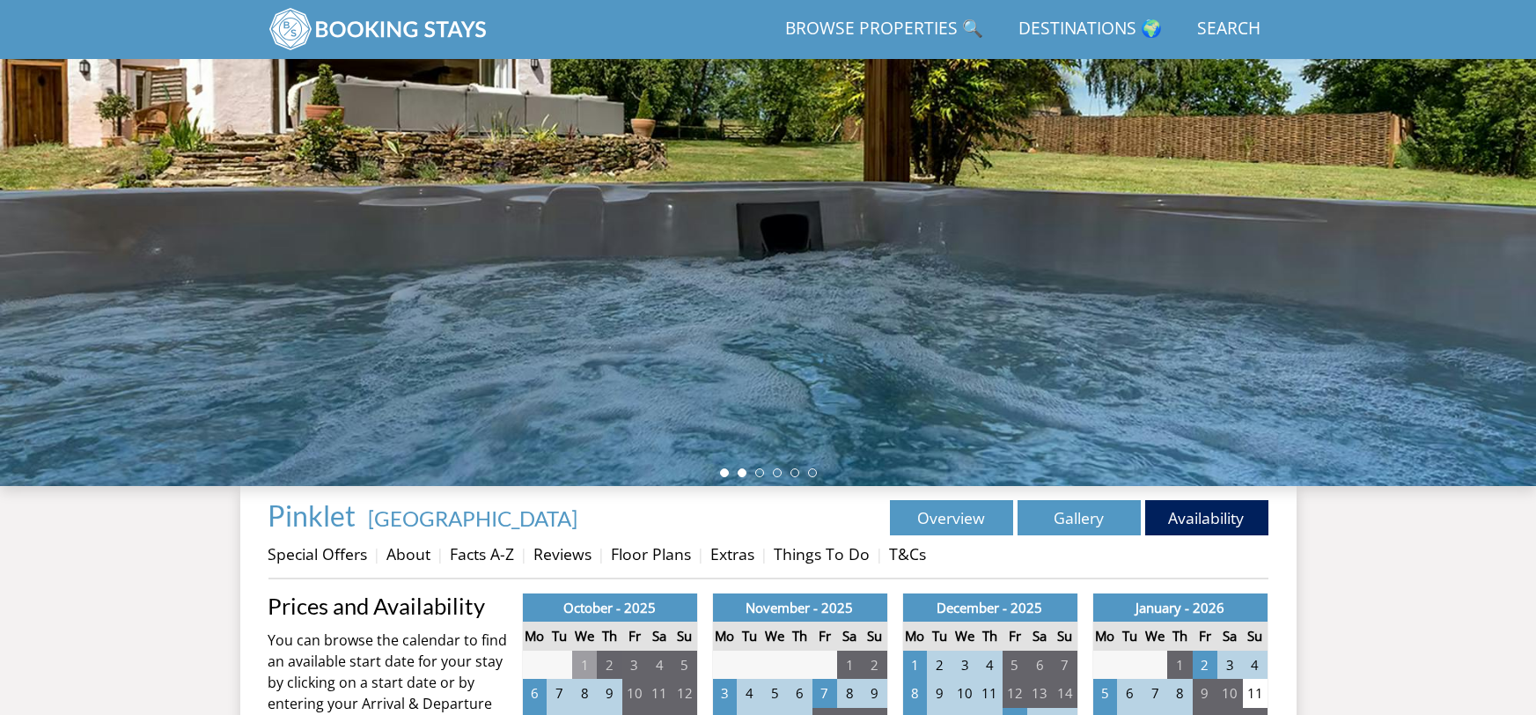
click at [723, 474] on li at bounding box center [724, 472] width 9 height 9
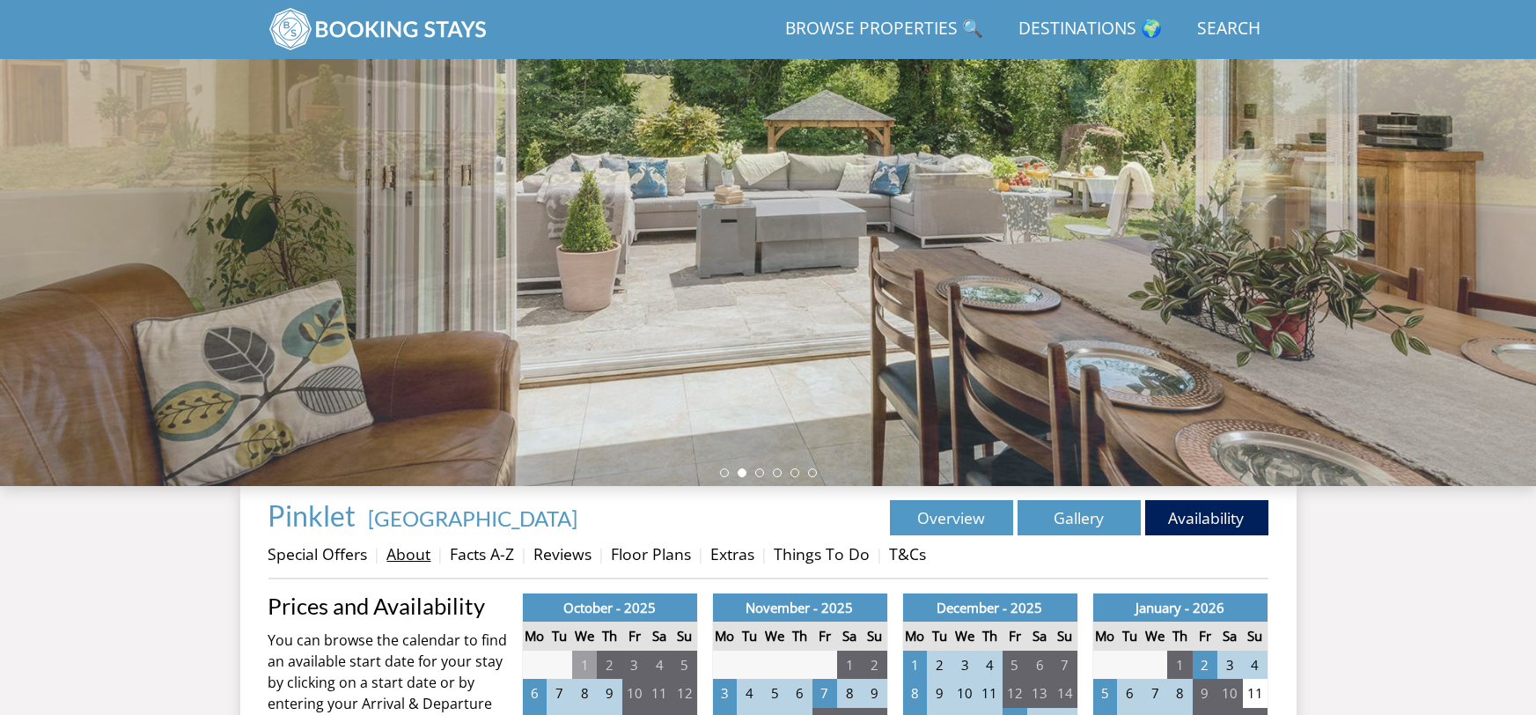
click at [408, 557] on link "About" at bounding box center [409, 553] width 44 height 21
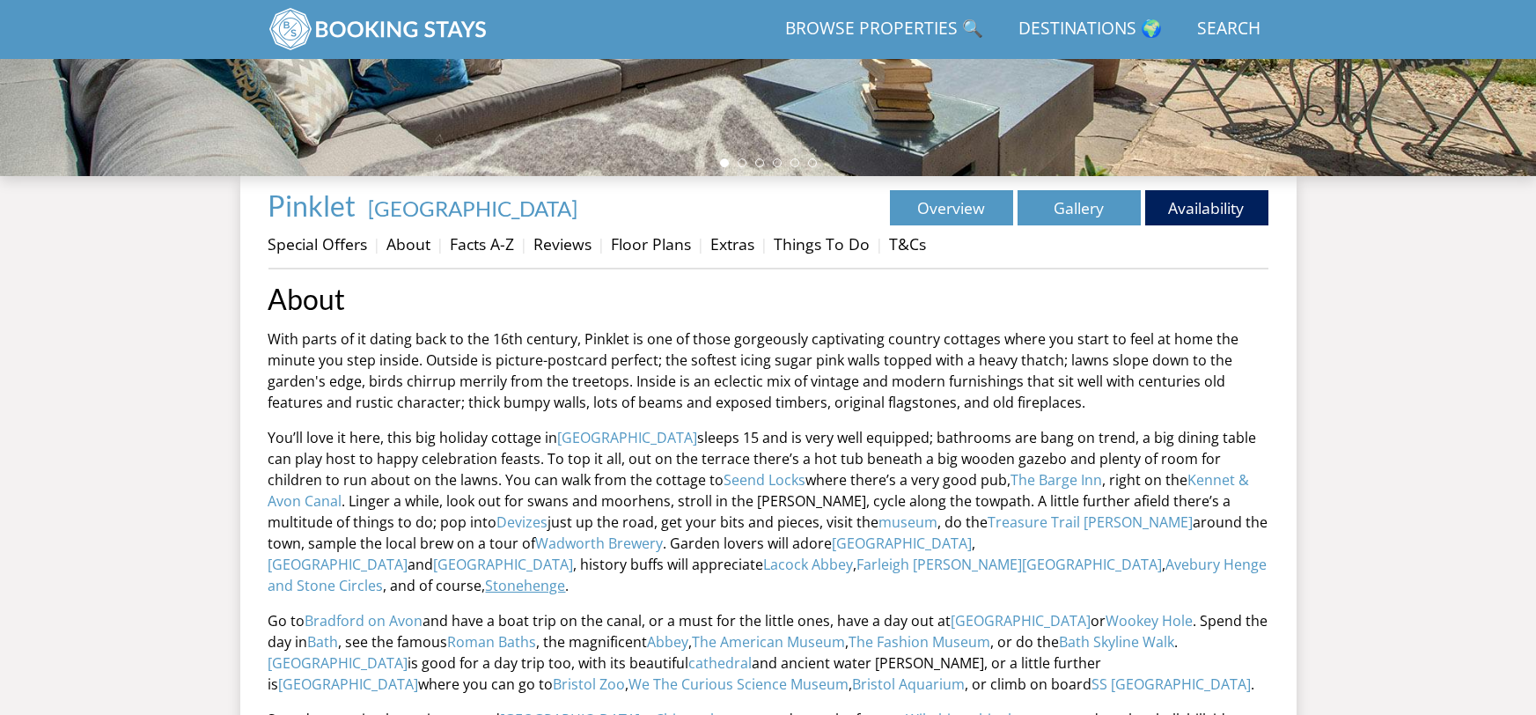
scroll to position [497, 0]
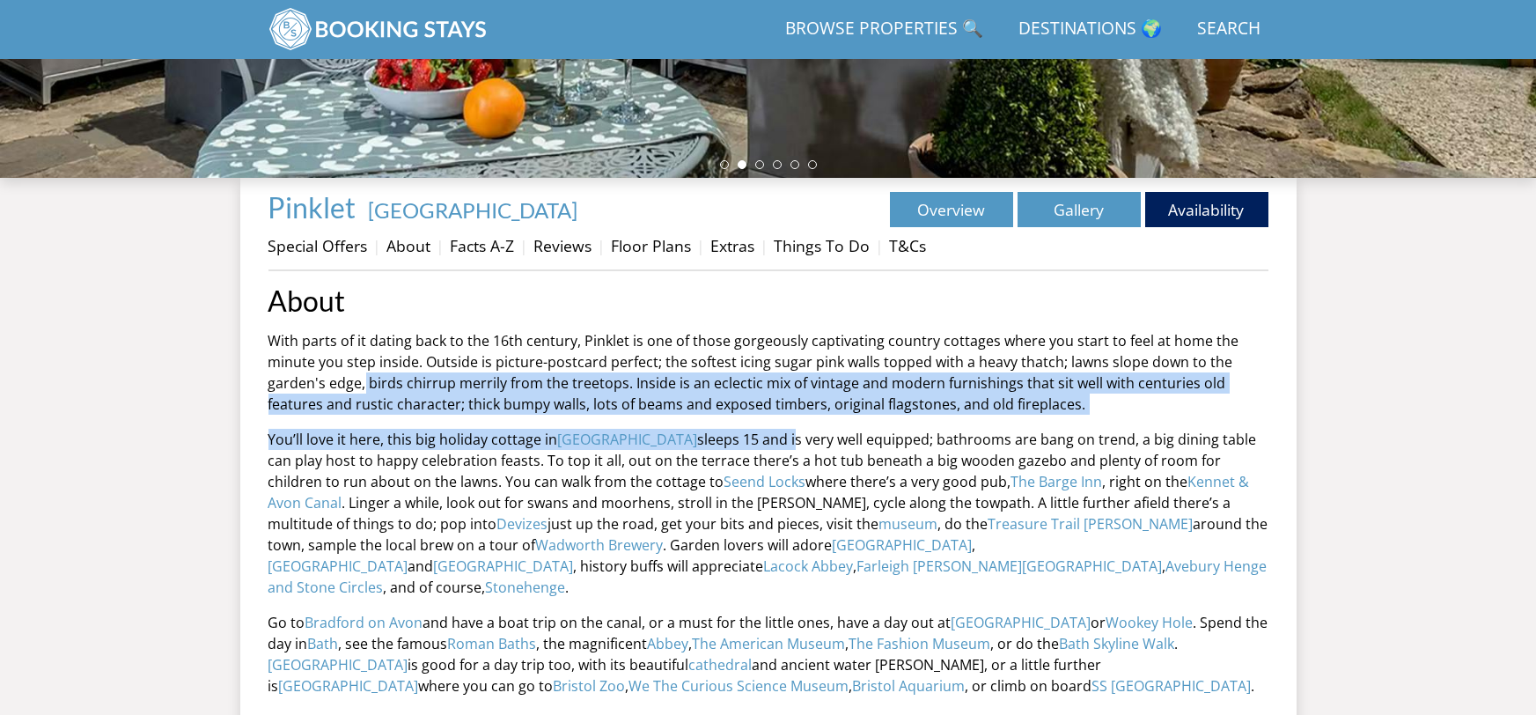
drag, startPoint x: 364, startPoint y: 385, endPoint x: 712, endPoint y: 446, distance: 353.1
click at [712, 446] on div "About With parts of it dating back to the 16th century, Pinklet is one of those…" at bounding box center [768, 564] width 1000 height 559
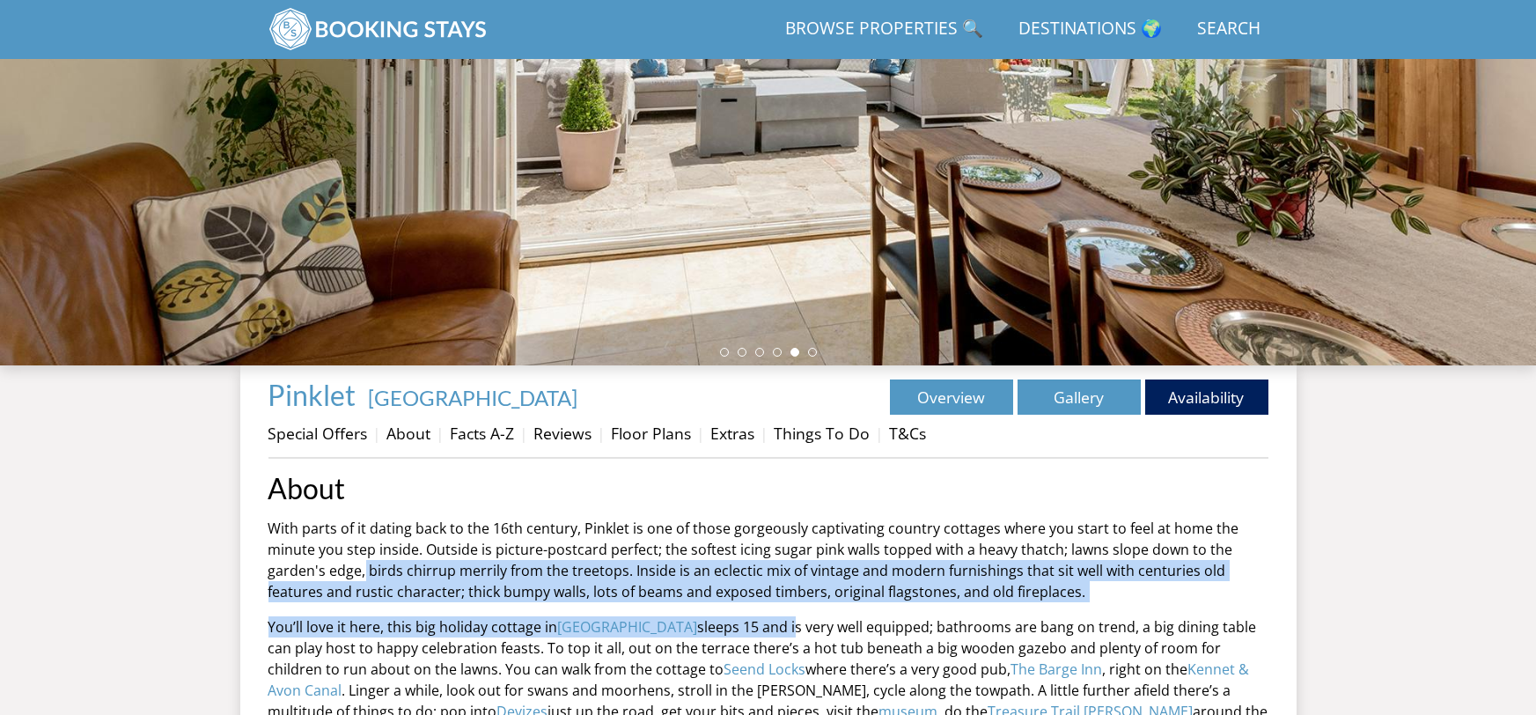
scroll to position [314, 0]
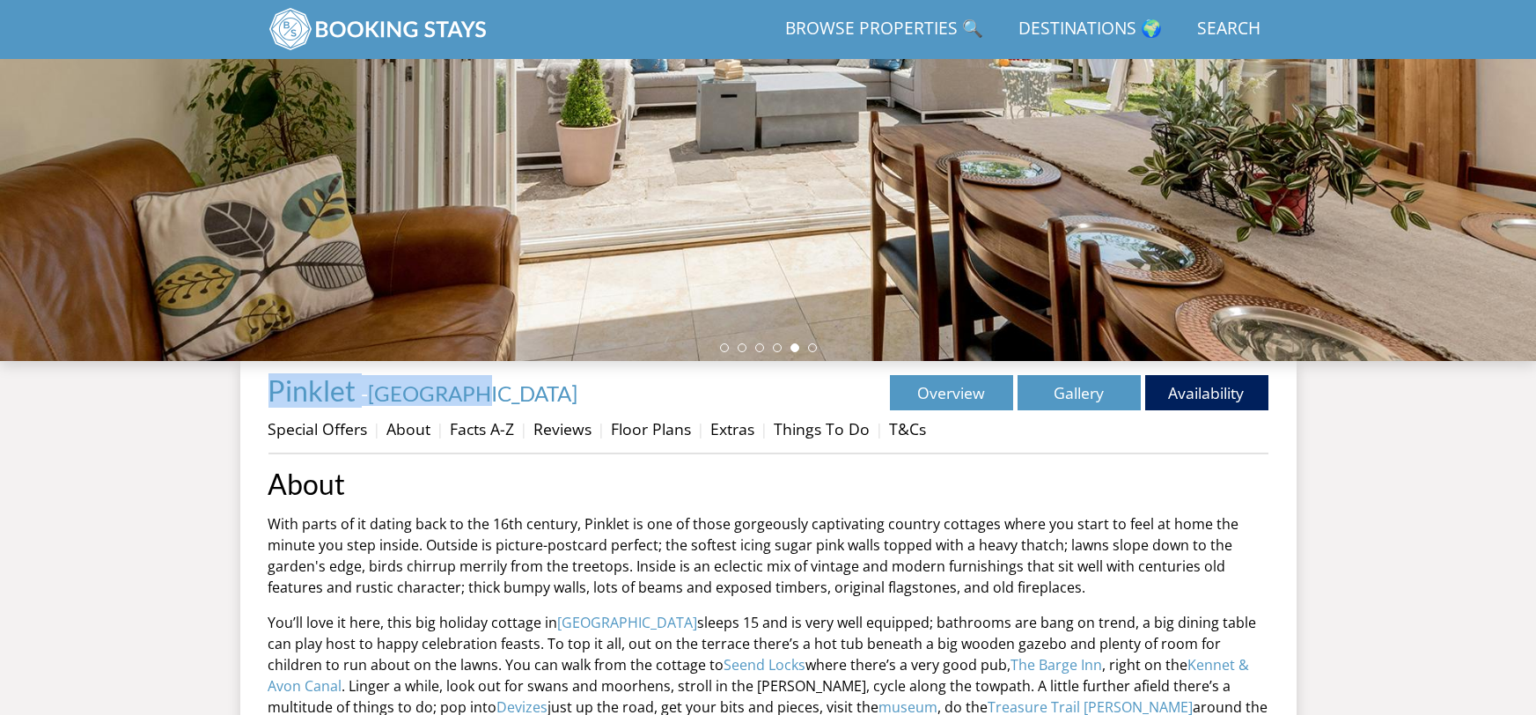
drag, startPoint x: 467, startPoint y: 396, endPoint x: 254, endPoint y: 398, distance: 213.0
click at [254, 398] on div "Properties Pinklet - Wiltshire Overview Gallery Availability Special Offers Abo…" at bounding box center [768, 694] width 1056 height 666
copy h1 "Pinklet - Wiltshire"
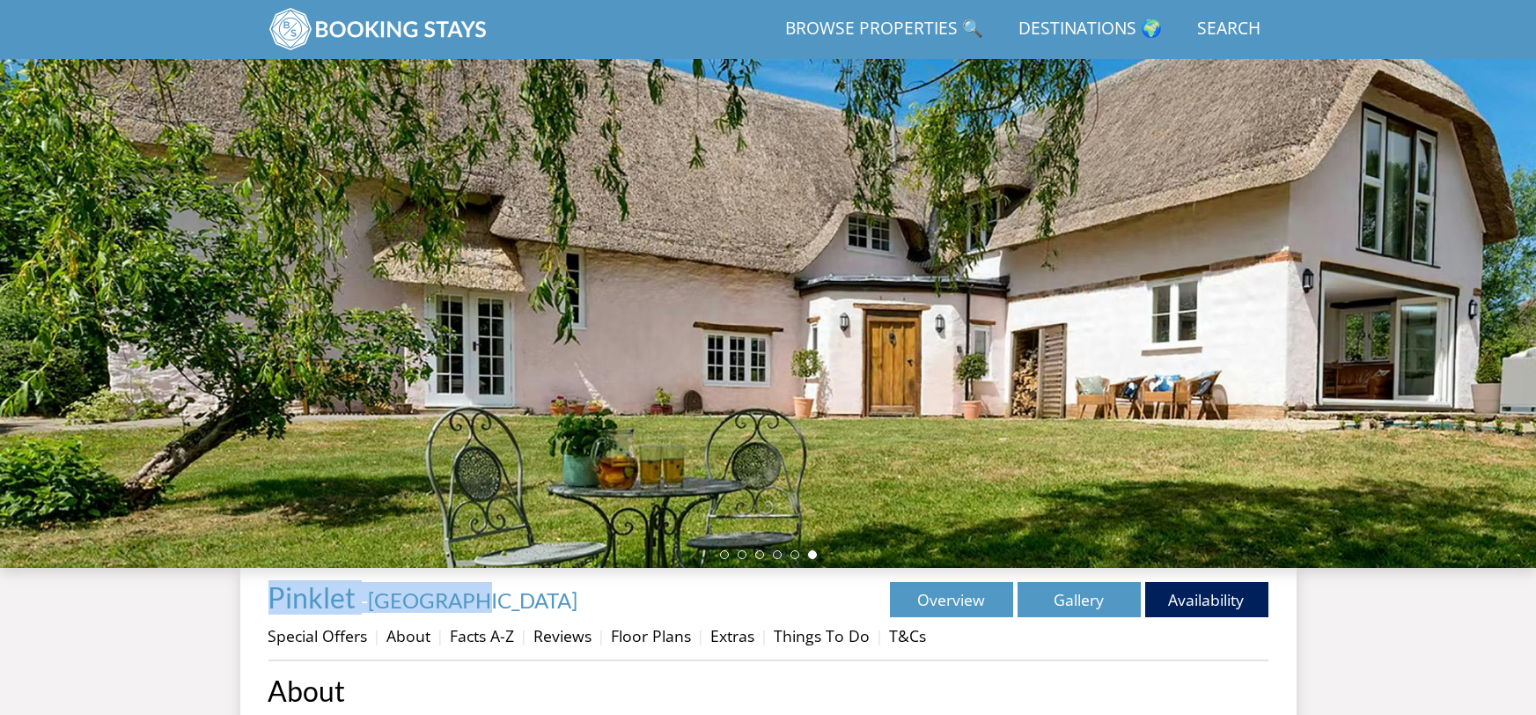
scroll to position [145, 0]
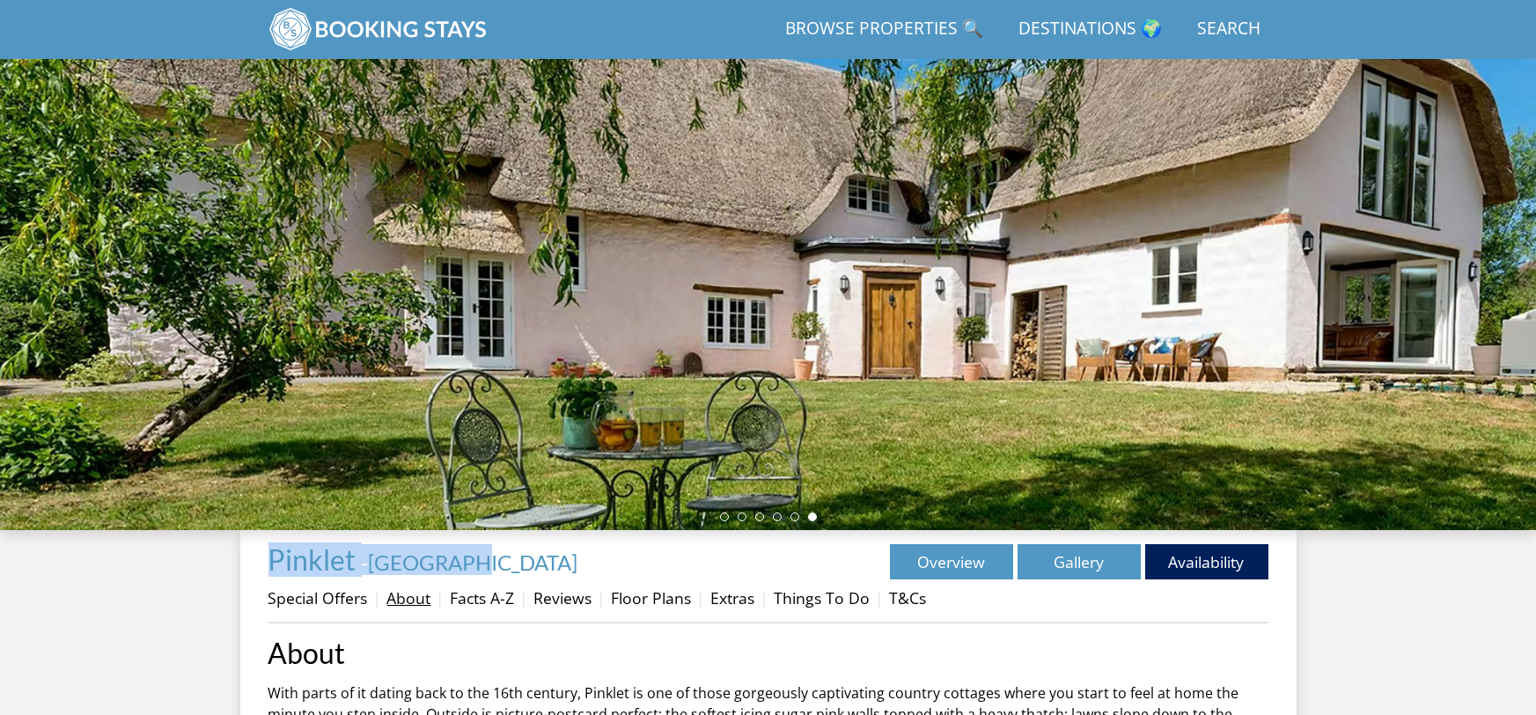
click at [407, 601] on link "About" at bounding box center [409, 597] width 44 height 21
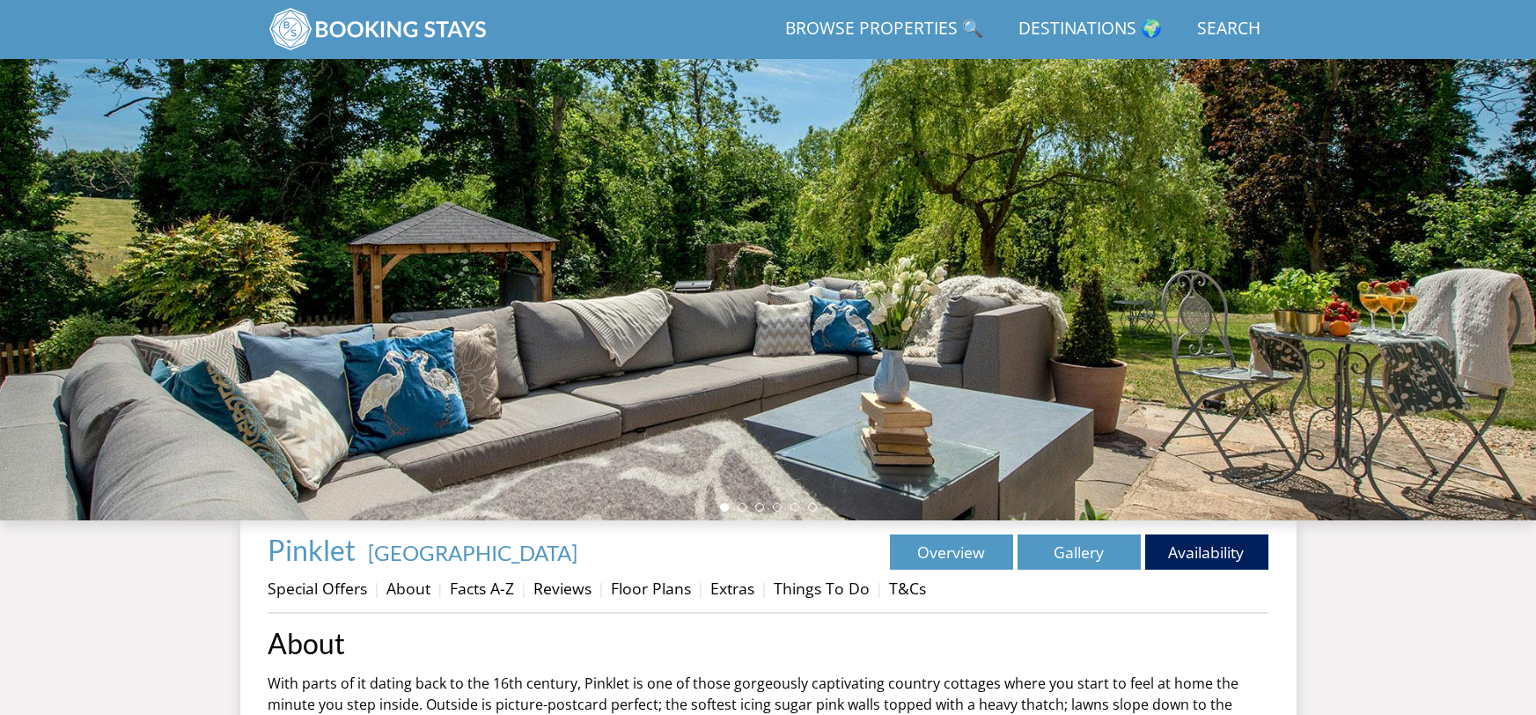
scroll to position [162, 0]
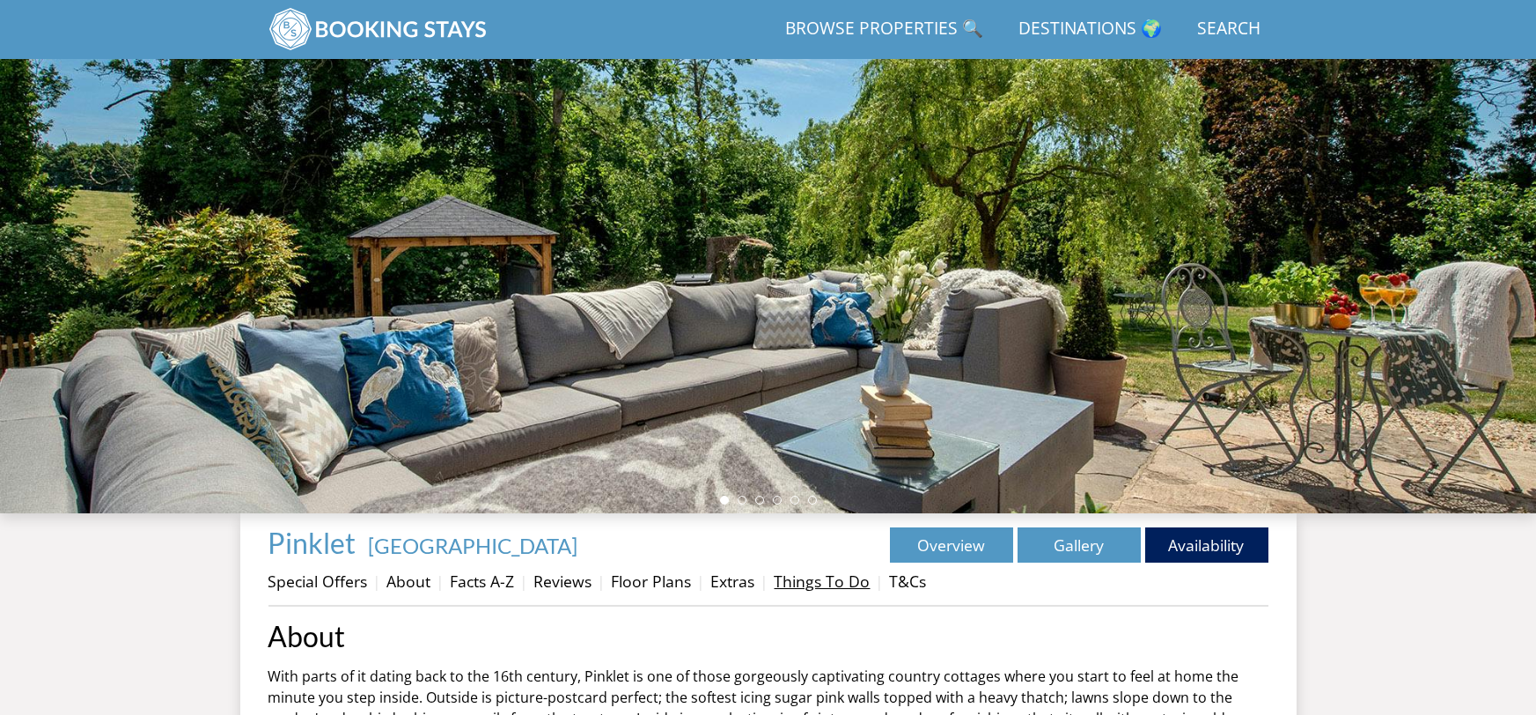
click at [803, 582] on link "Things To Do" at bounding box center [823, 580] width 96 height 21
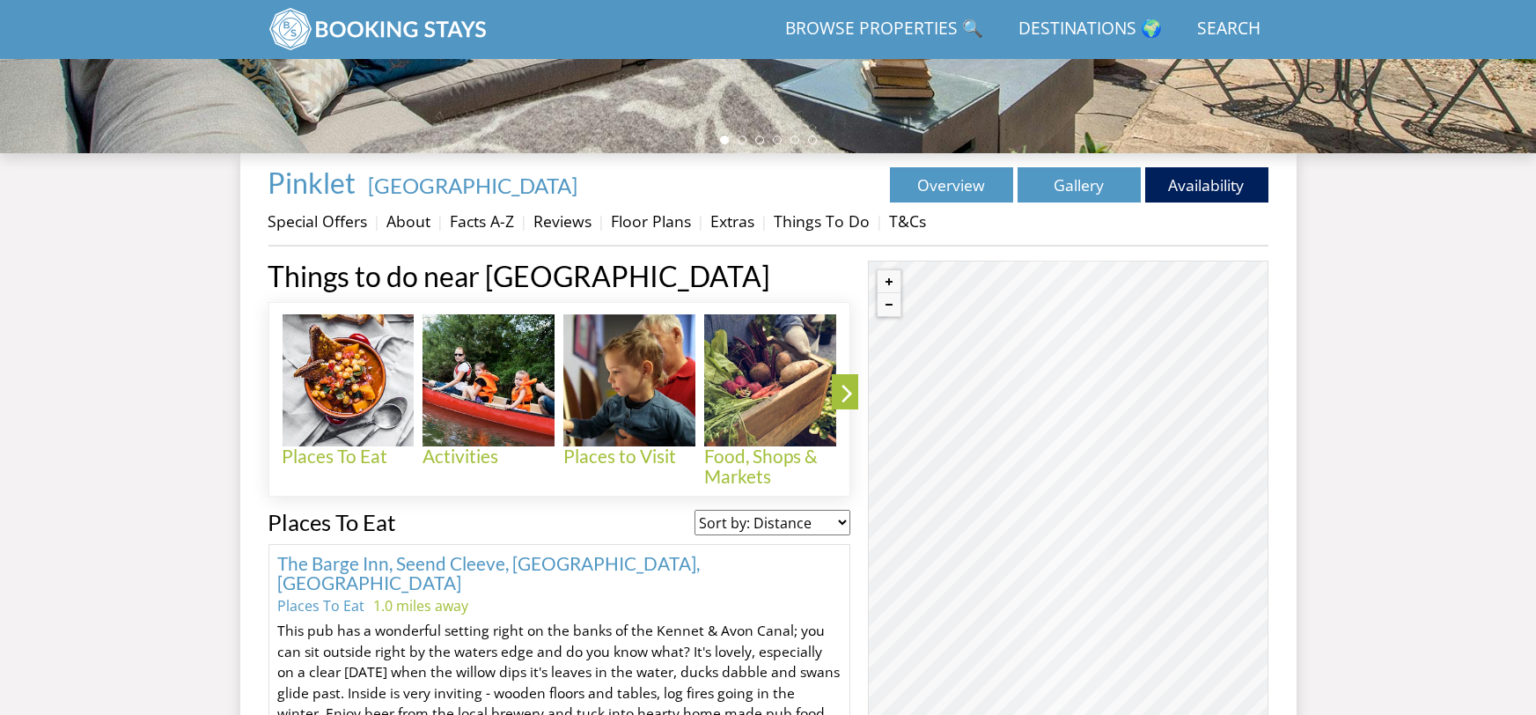
scroll to position [754, 0]
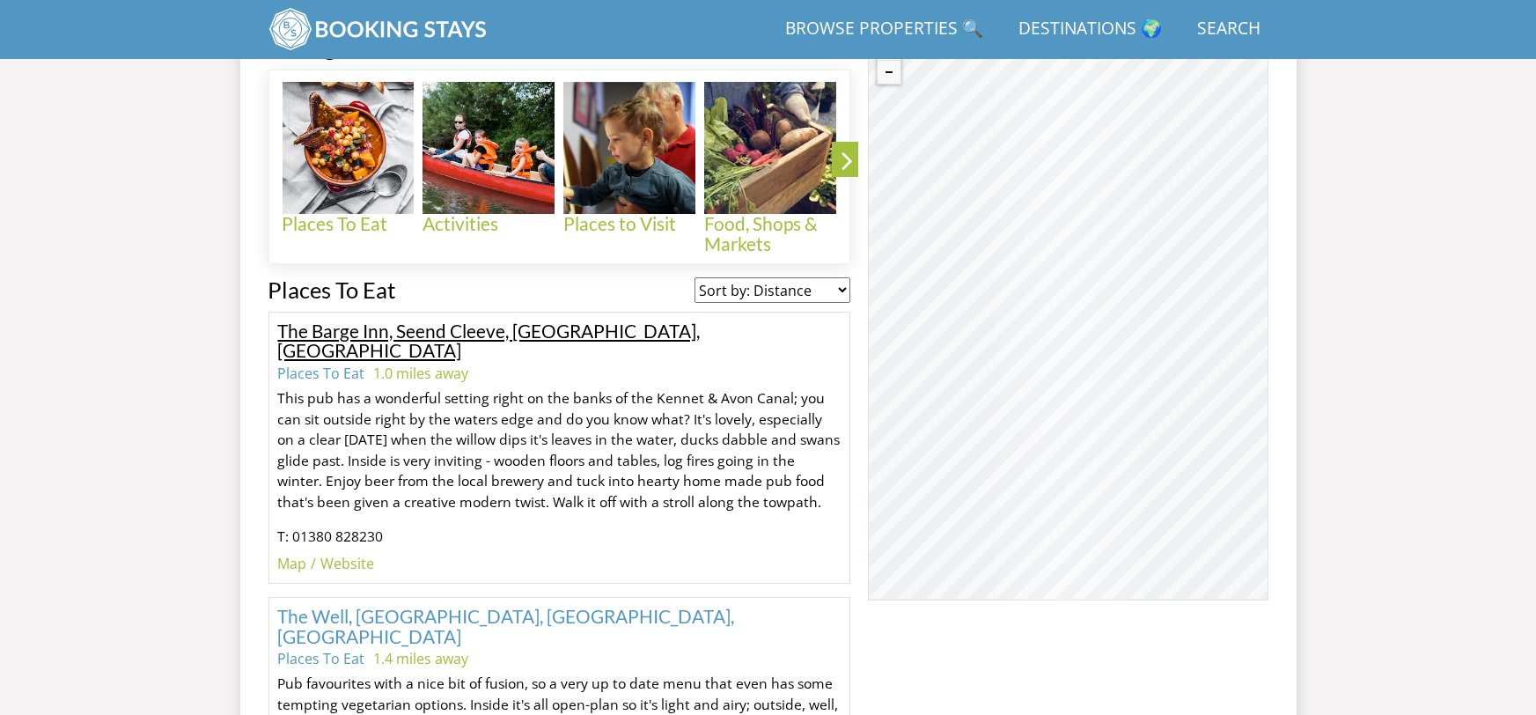
click at [423, 335] on link "The Barge Inn, Seend Cleeve, Melksham, Wiltshire" at bounding box center [489, 341] width 423 height 42
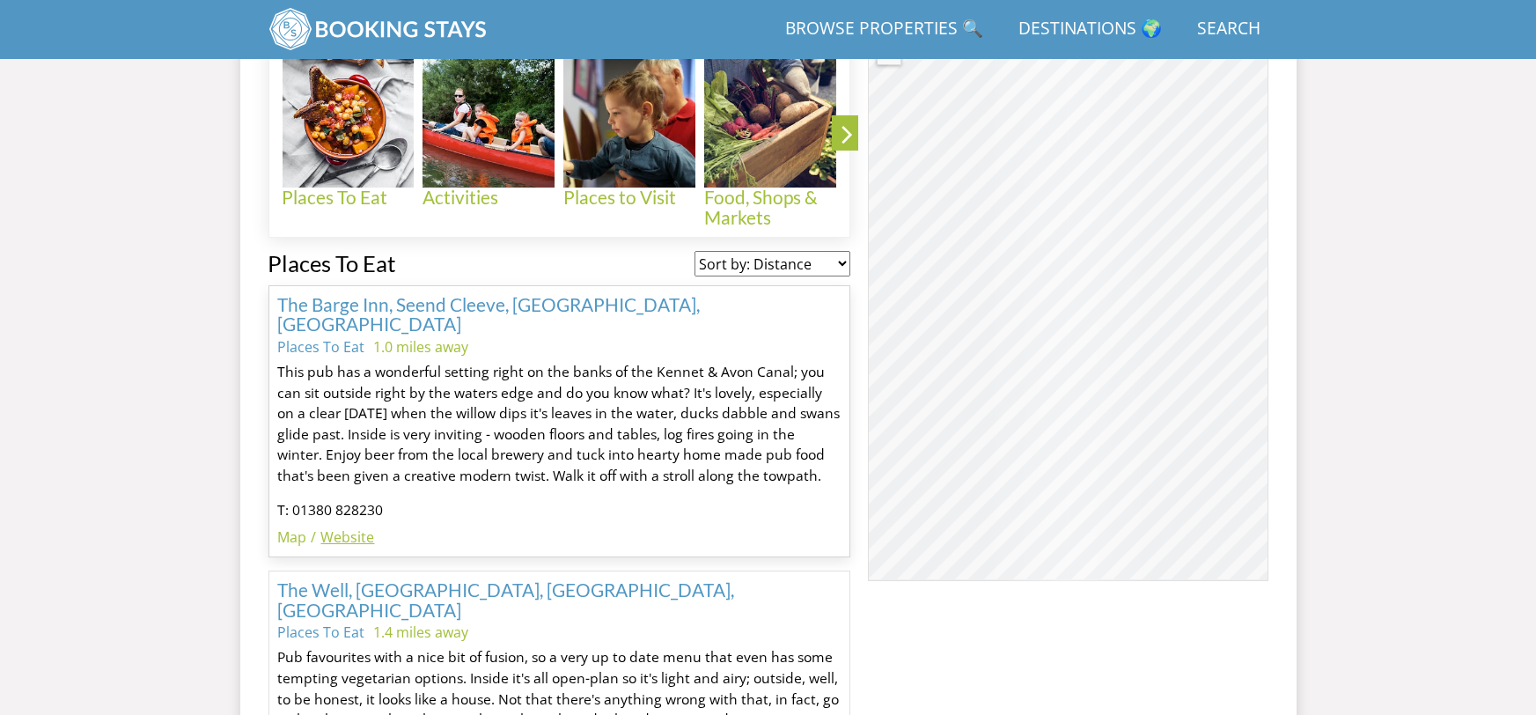
click at [338, 527] on link "Website" at bounding box center [348, 536] width 54 height 19
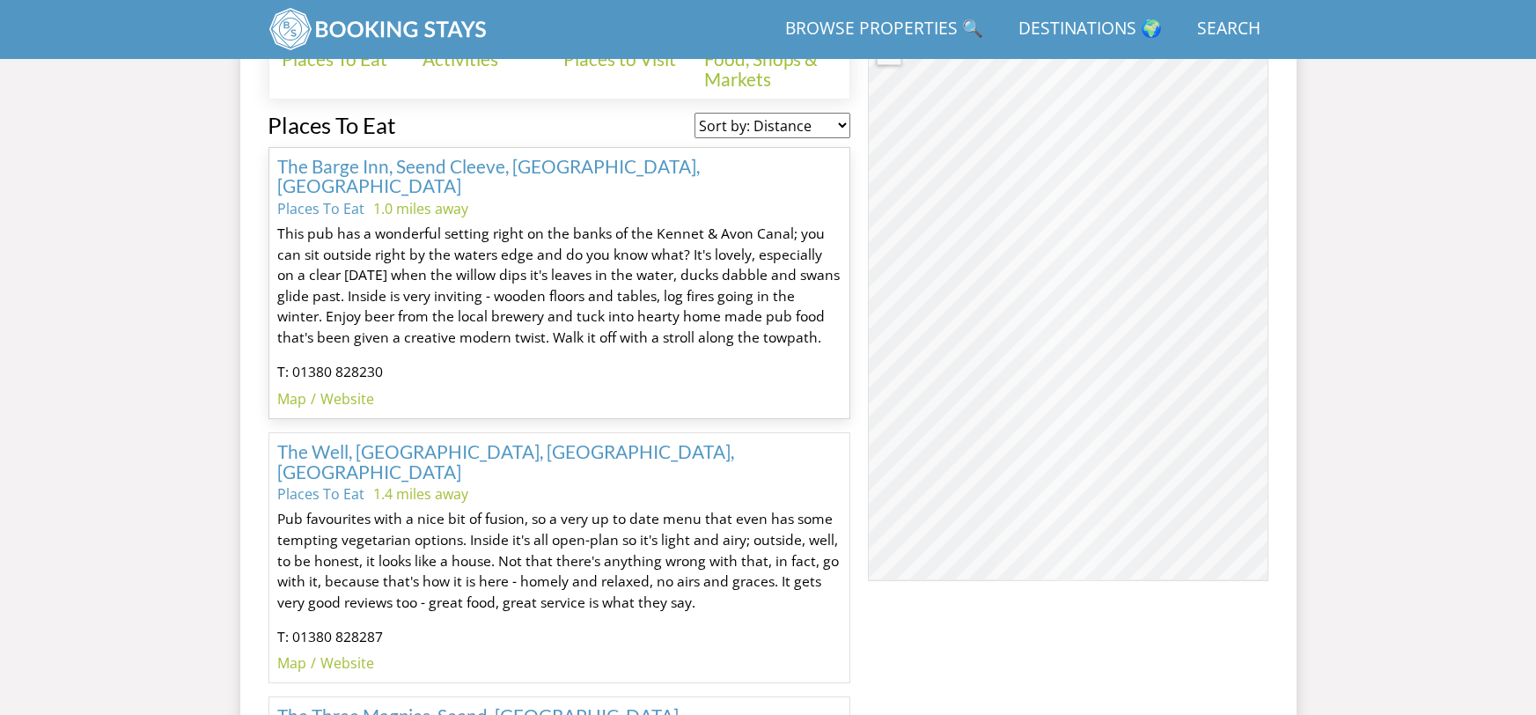
scroll to position [1221, 0]
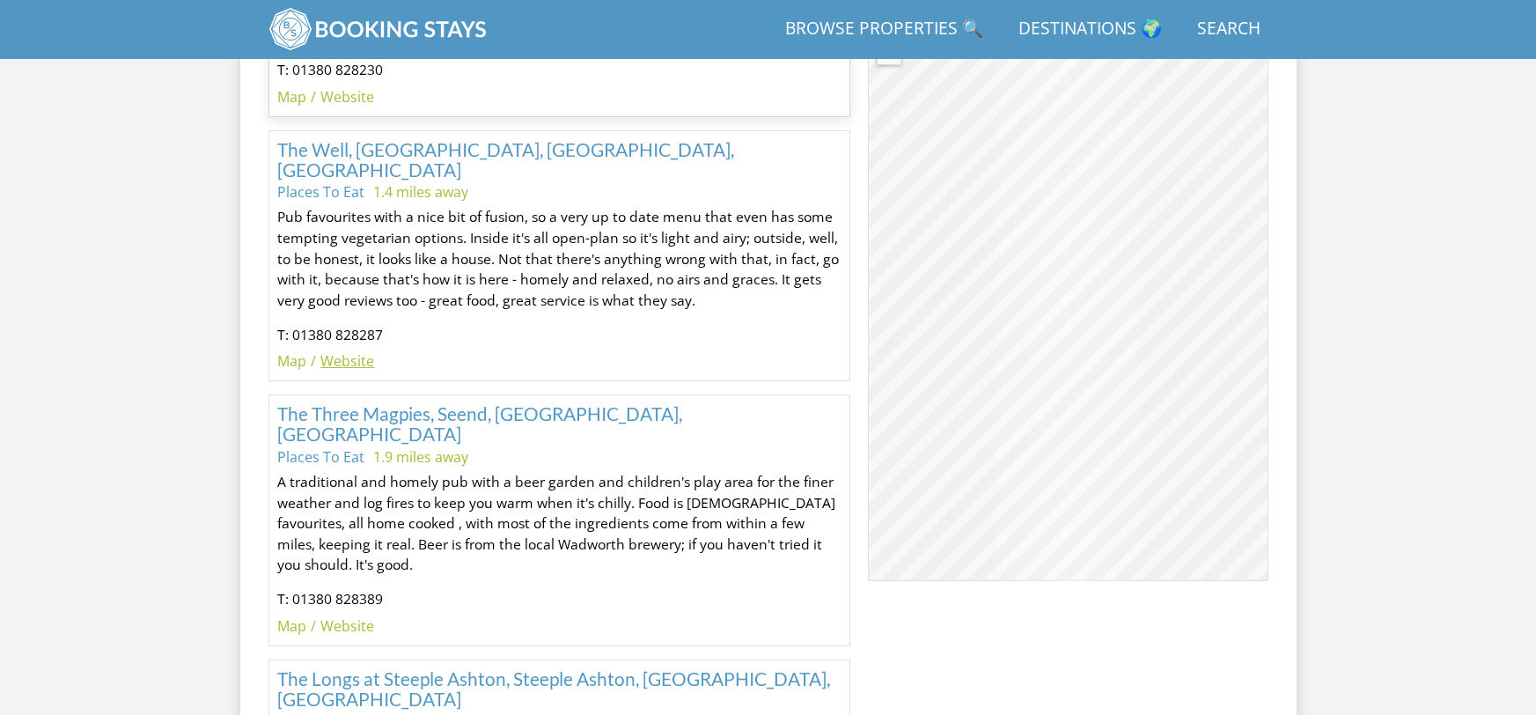
click at [363, 351] on link "Website" at bounding box center [348, 360] width 54 height 19
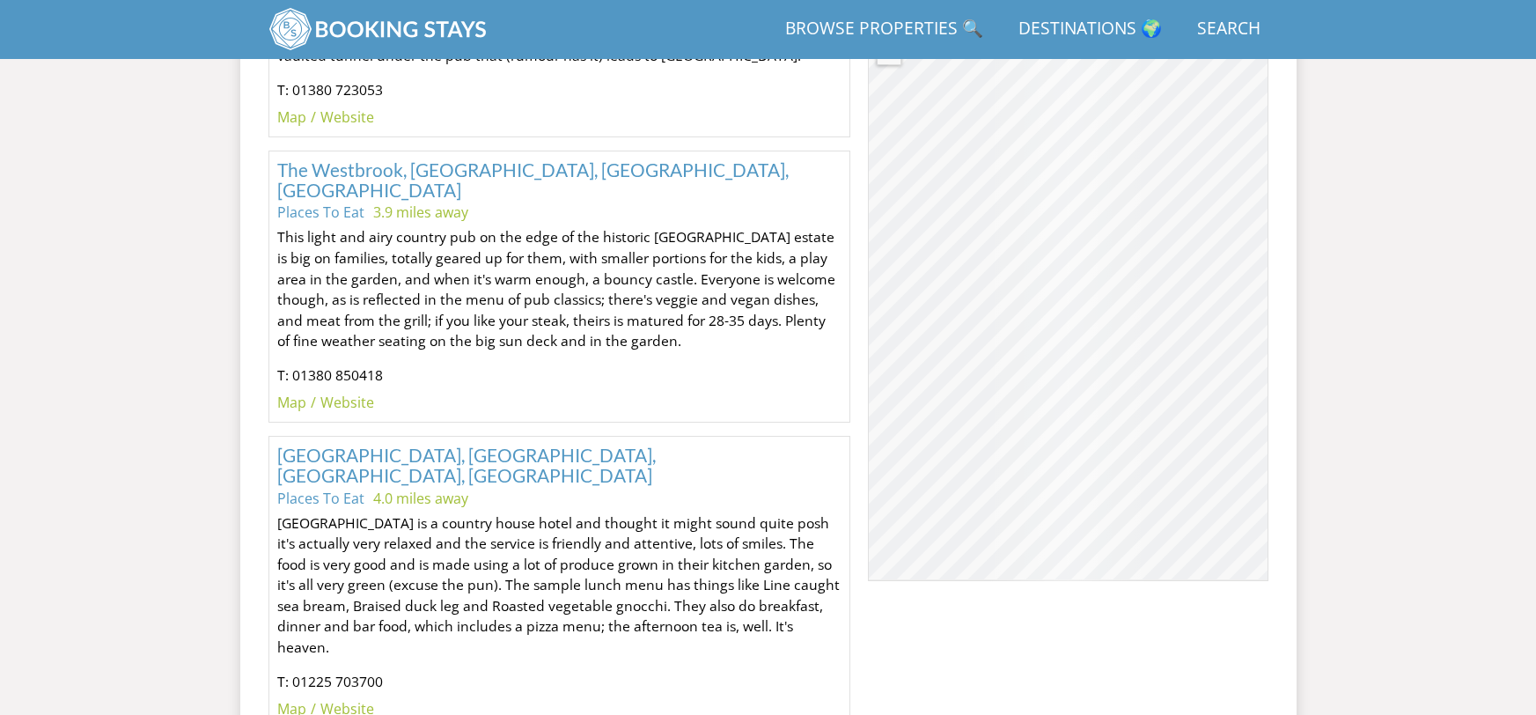
scroll to position [2276, 0]
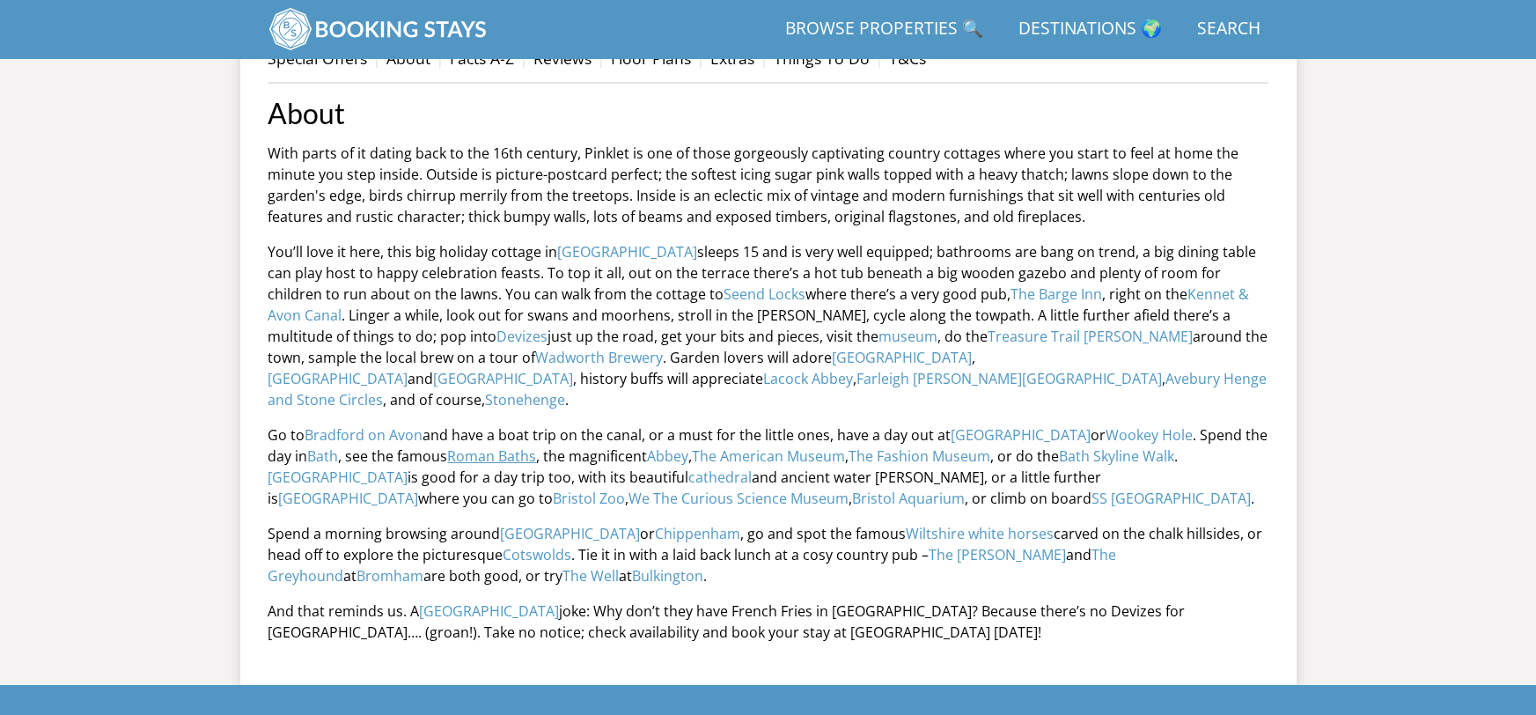
scroll to position [536, 0]
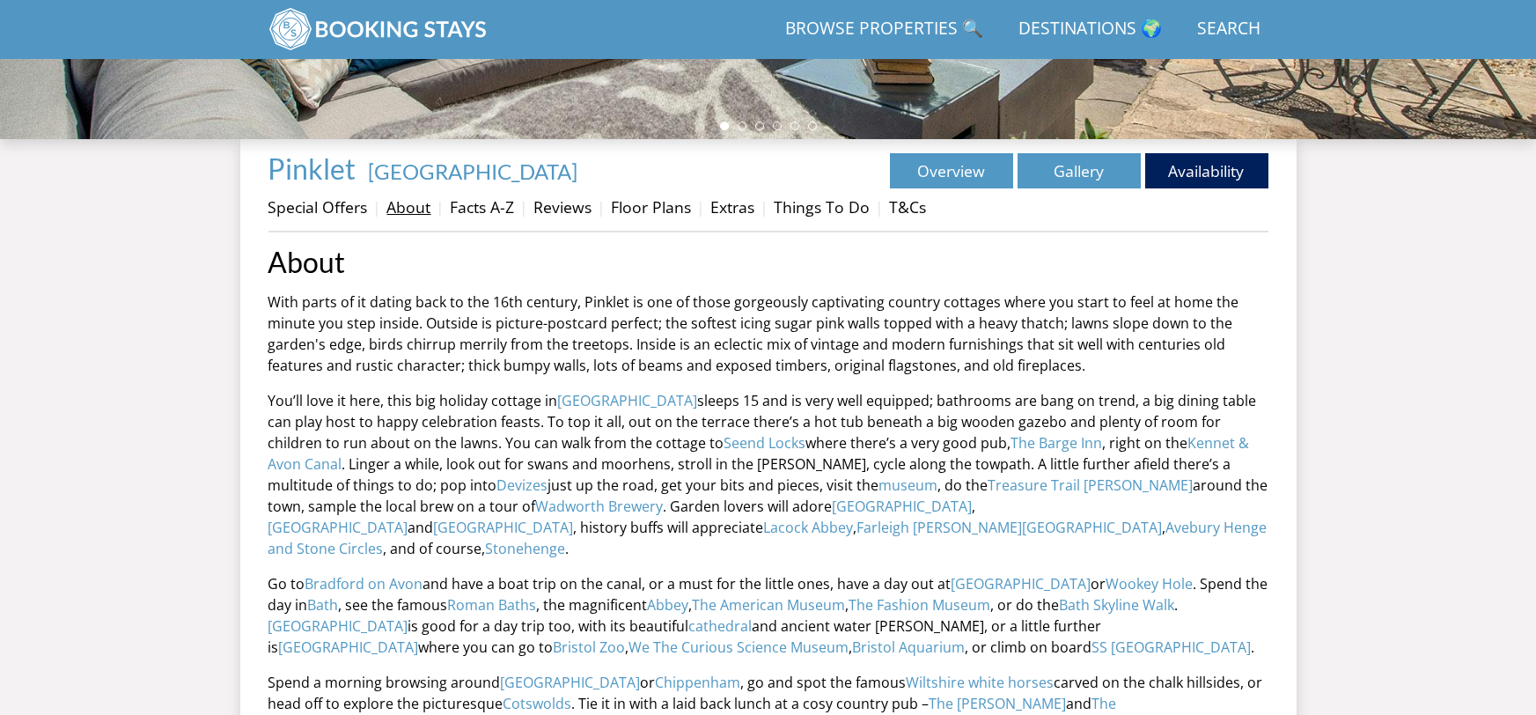
click at [405, 206] on link "About" at bounding box center [409, 206] width 44 height 21
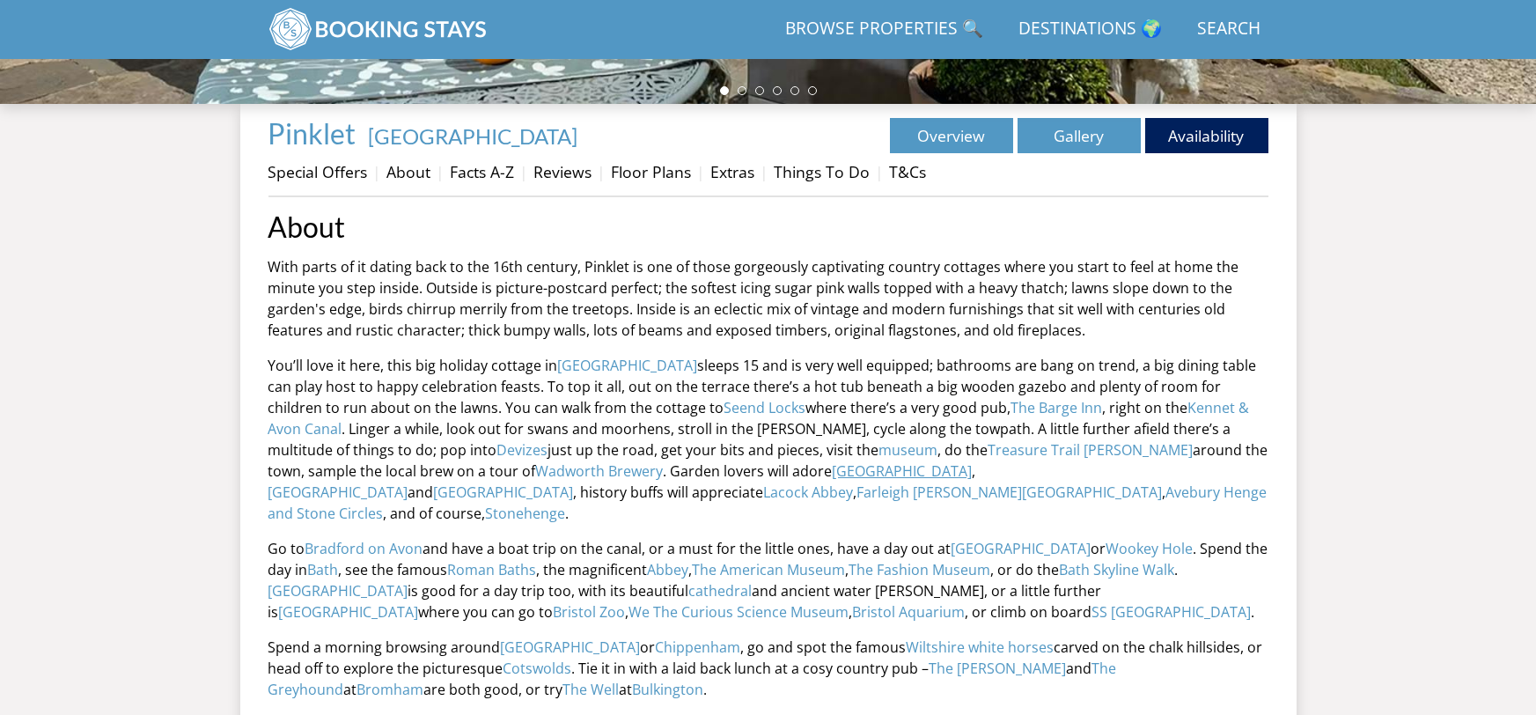
scroll to position [575, 0]
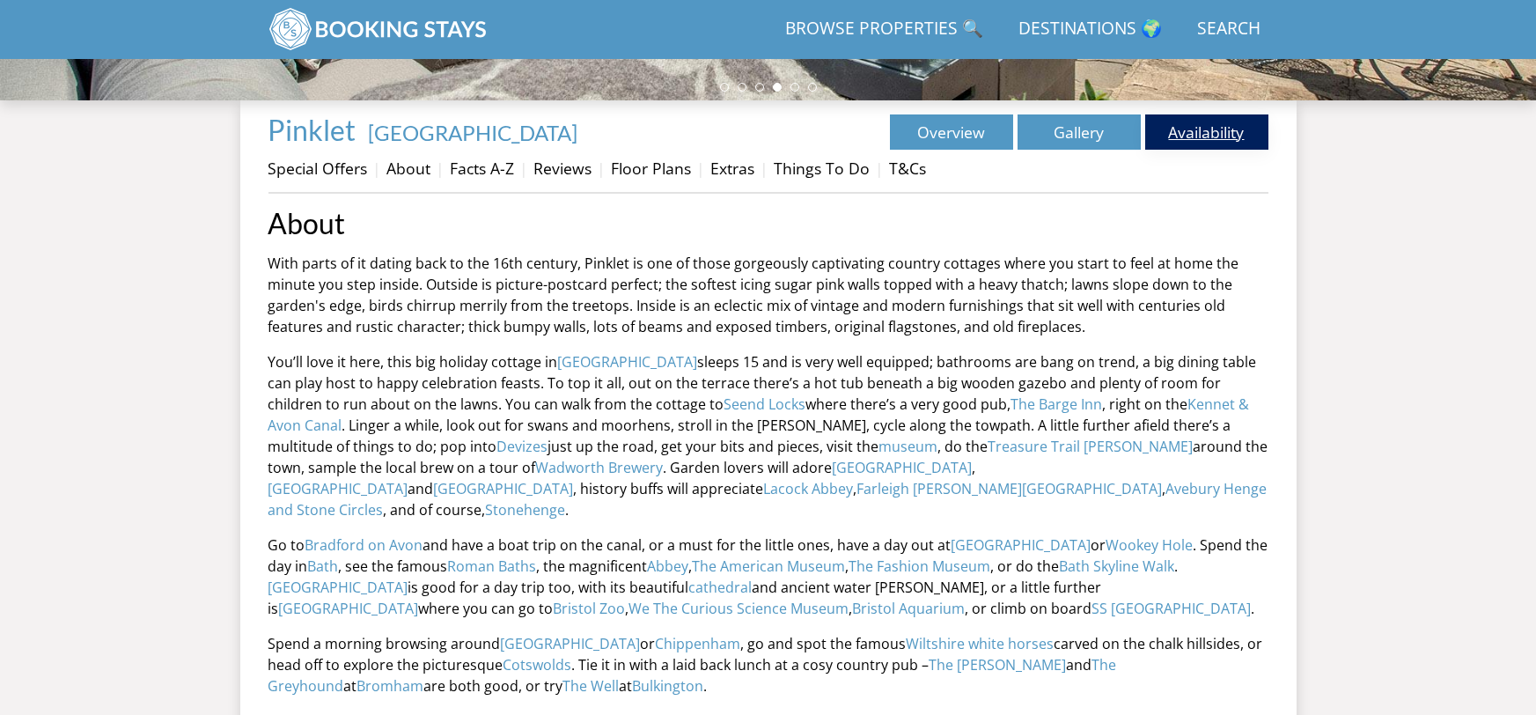
click at [1209, 131] on link "Availability" at bounding box center [1206, 131] width 123 height 35
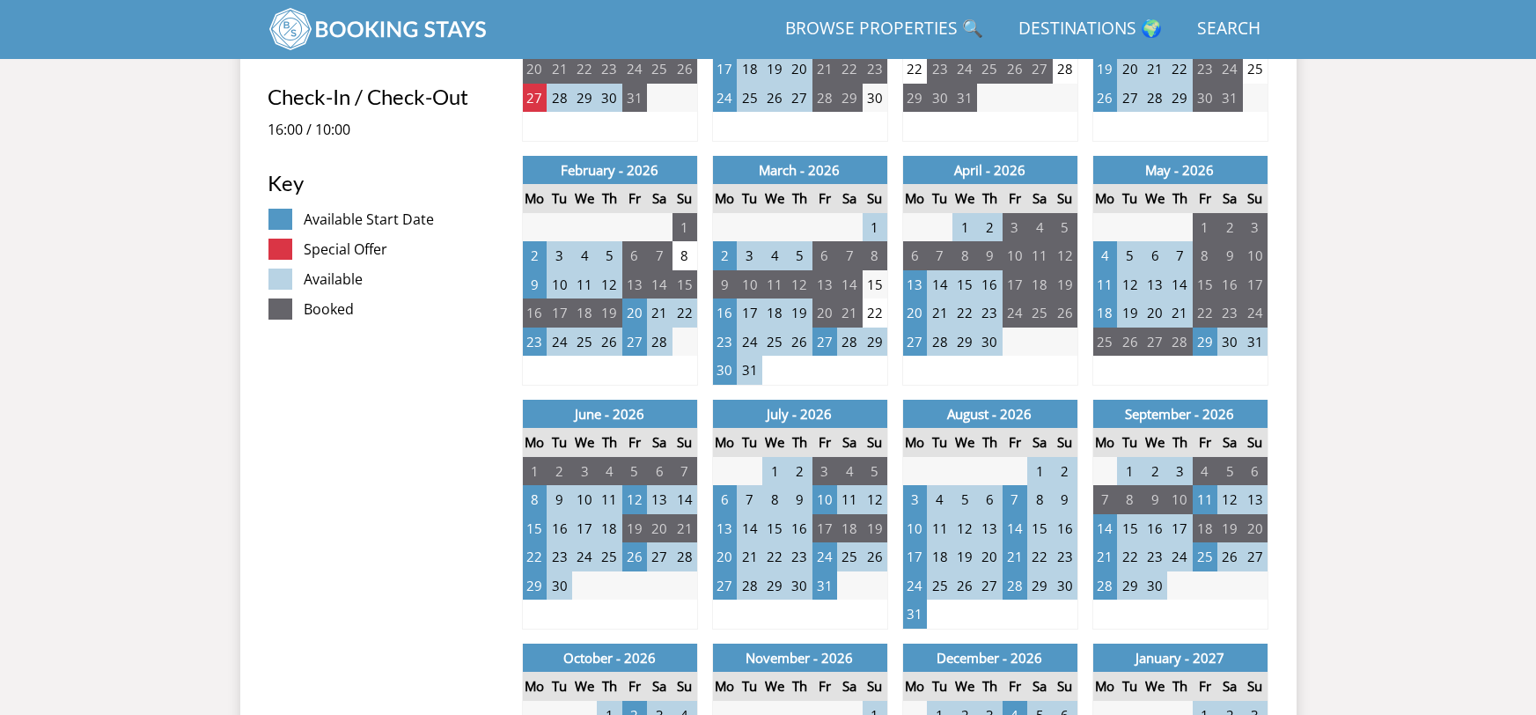
scroll to position [886, 0]
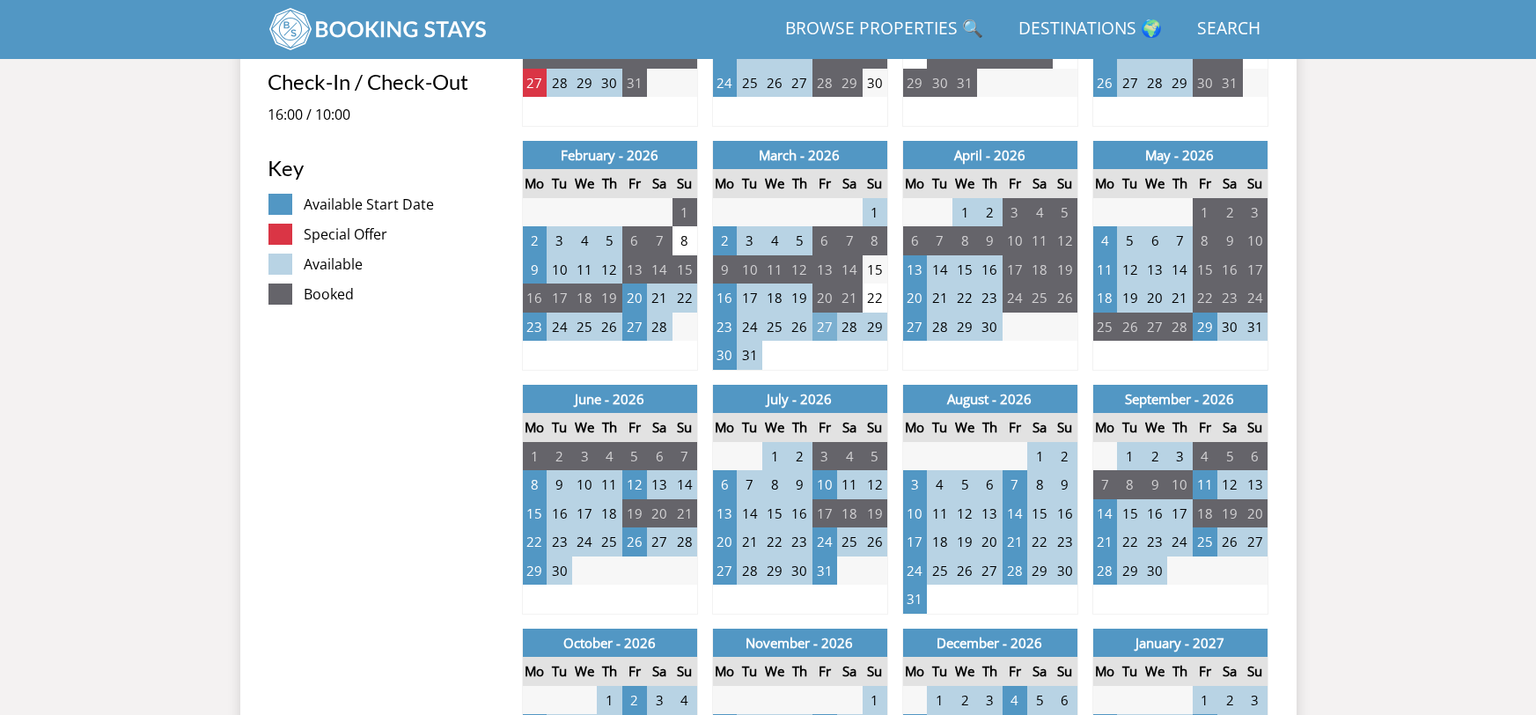
click at [831, 326] on td "27" at bounding box center [824, 326] width 25 height 29
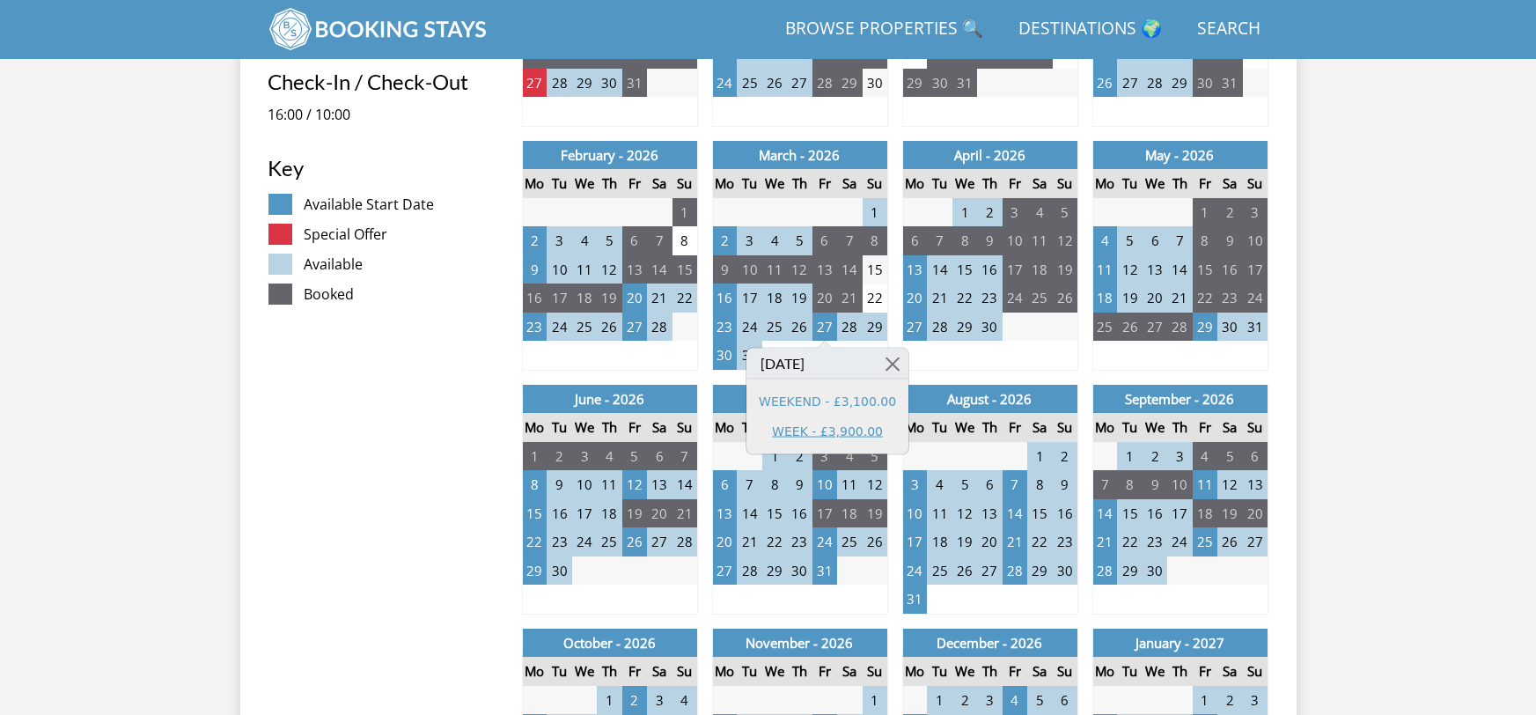
click at [797, 423] on link "WEEK - £3,900.00" at bounding box center [827, 431] width 137 height 18
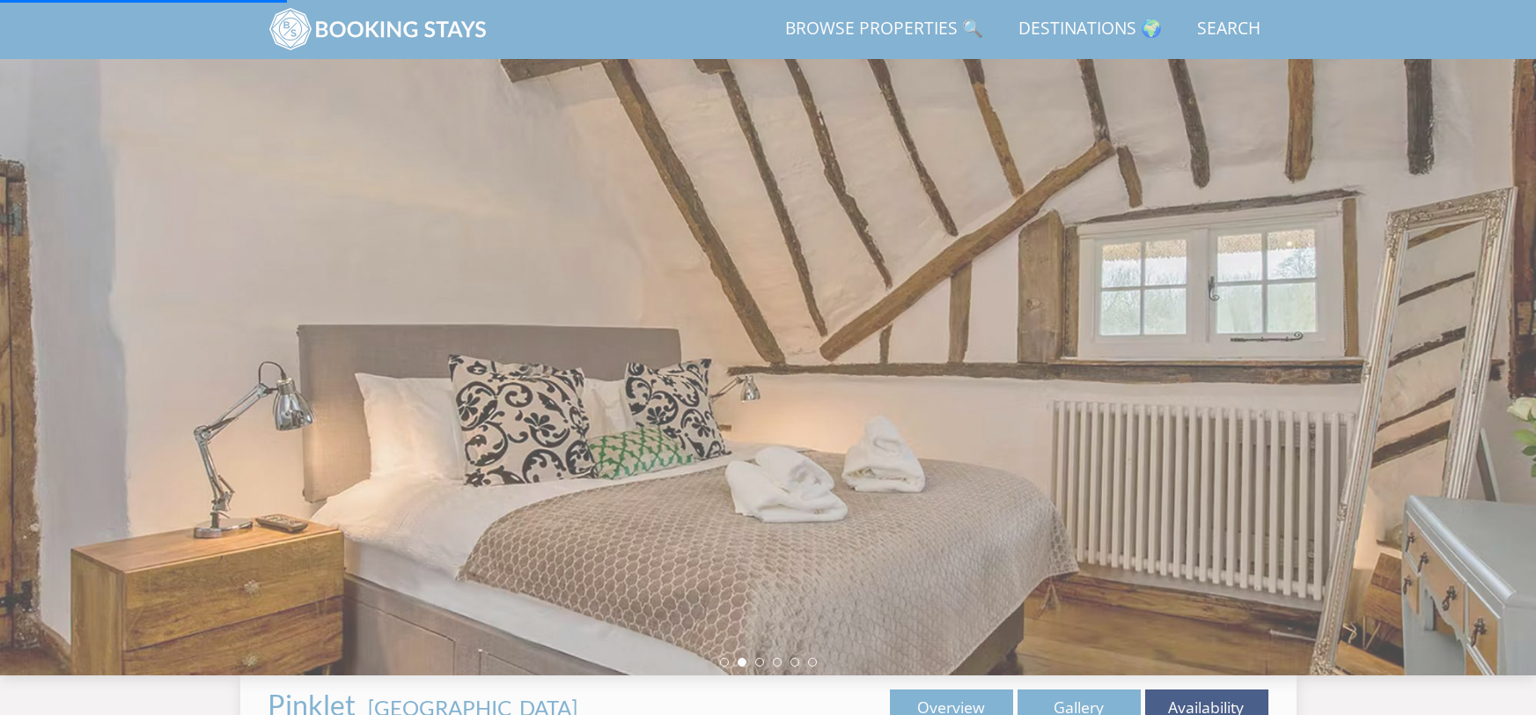
scroll to position [483, 0]
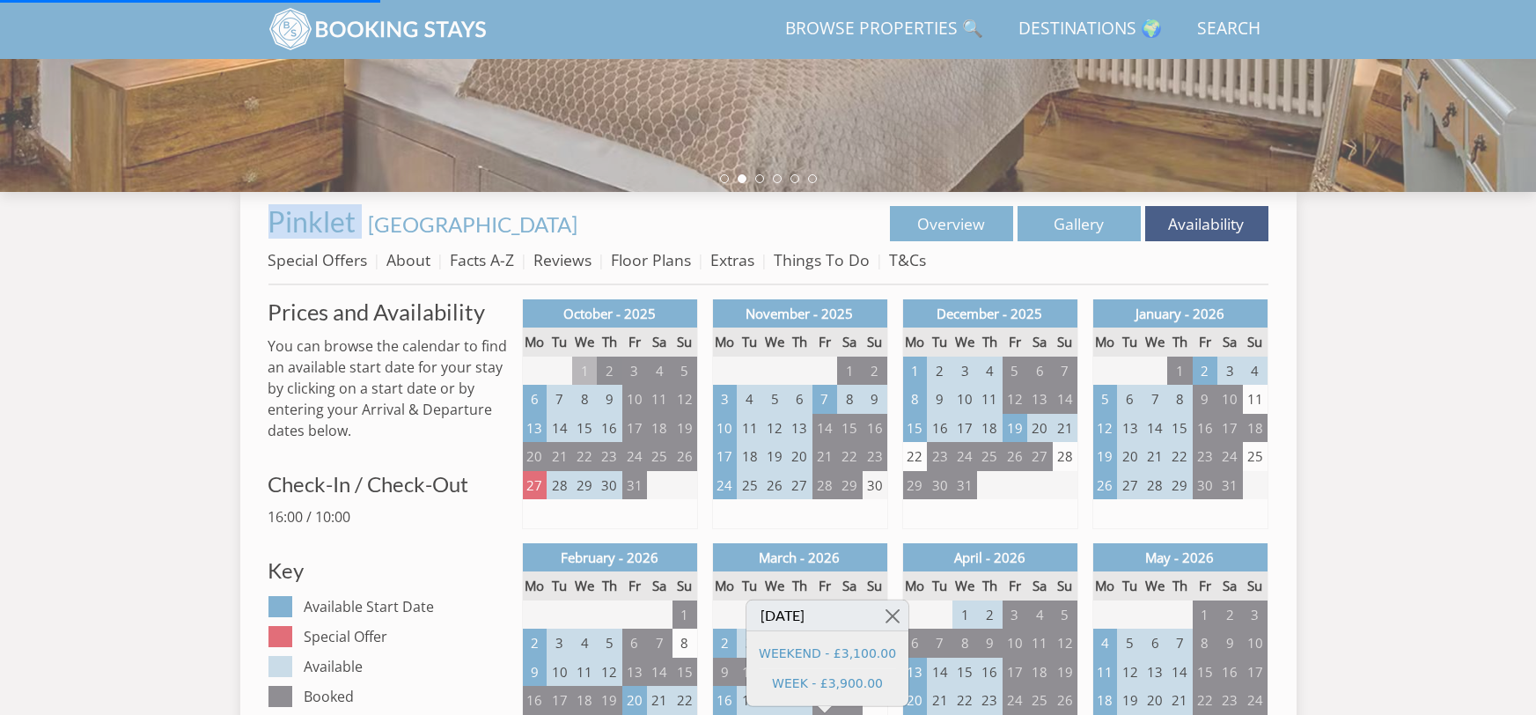
drag, startPoint x: 258, startPoint y: 211, endPoint x: 364, endPoint y: 218, distance: 105.9
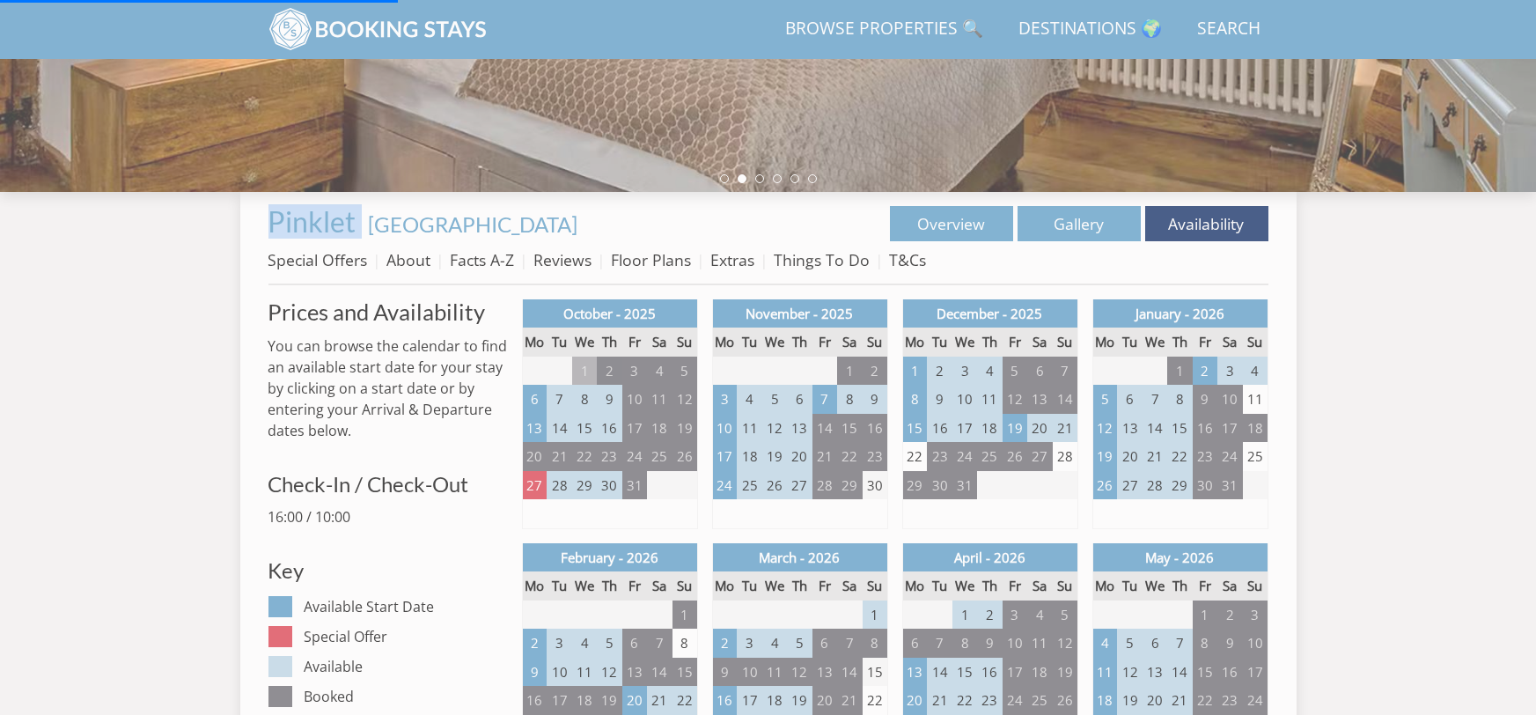
copy link "Pinklet"
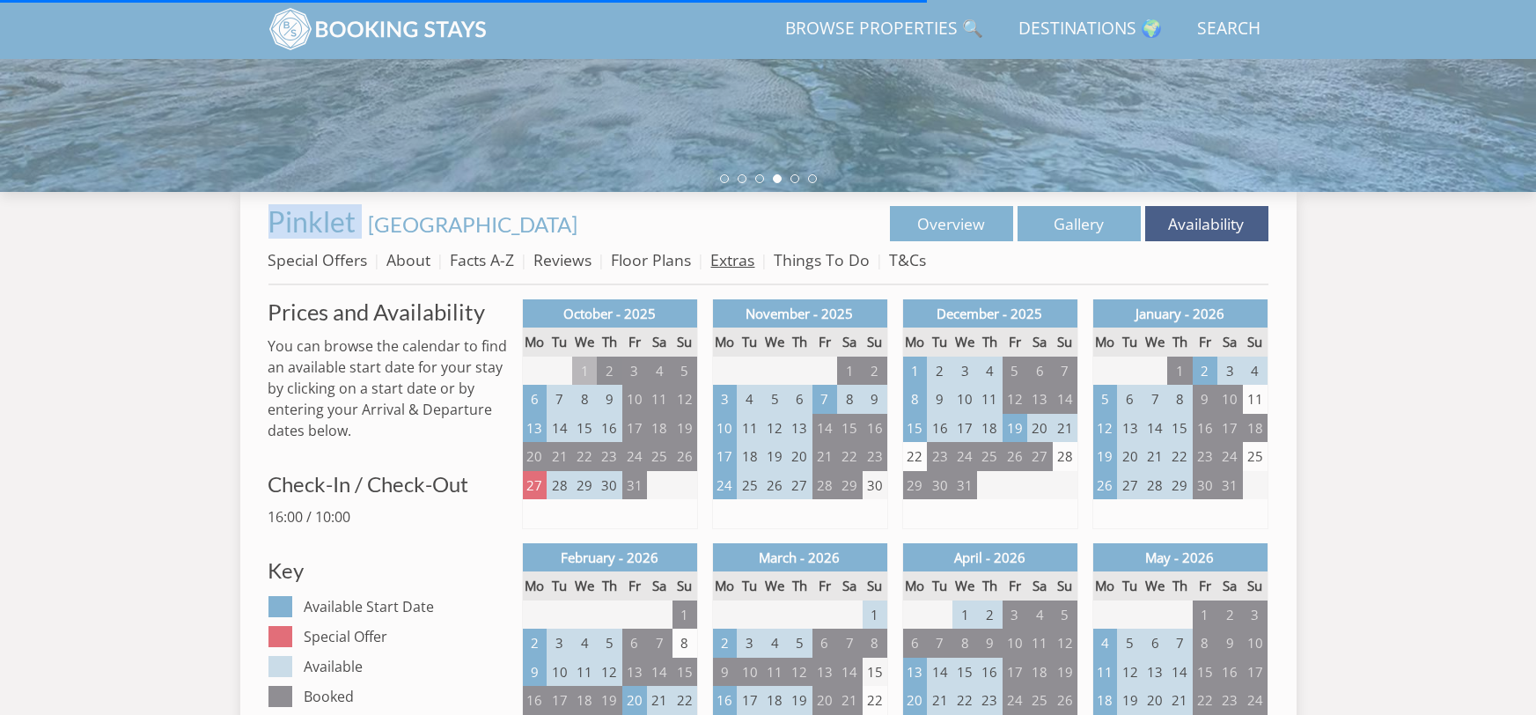
click at [731, 261] on link "Extras" at bounding box center [733, 259] width 44 height 21
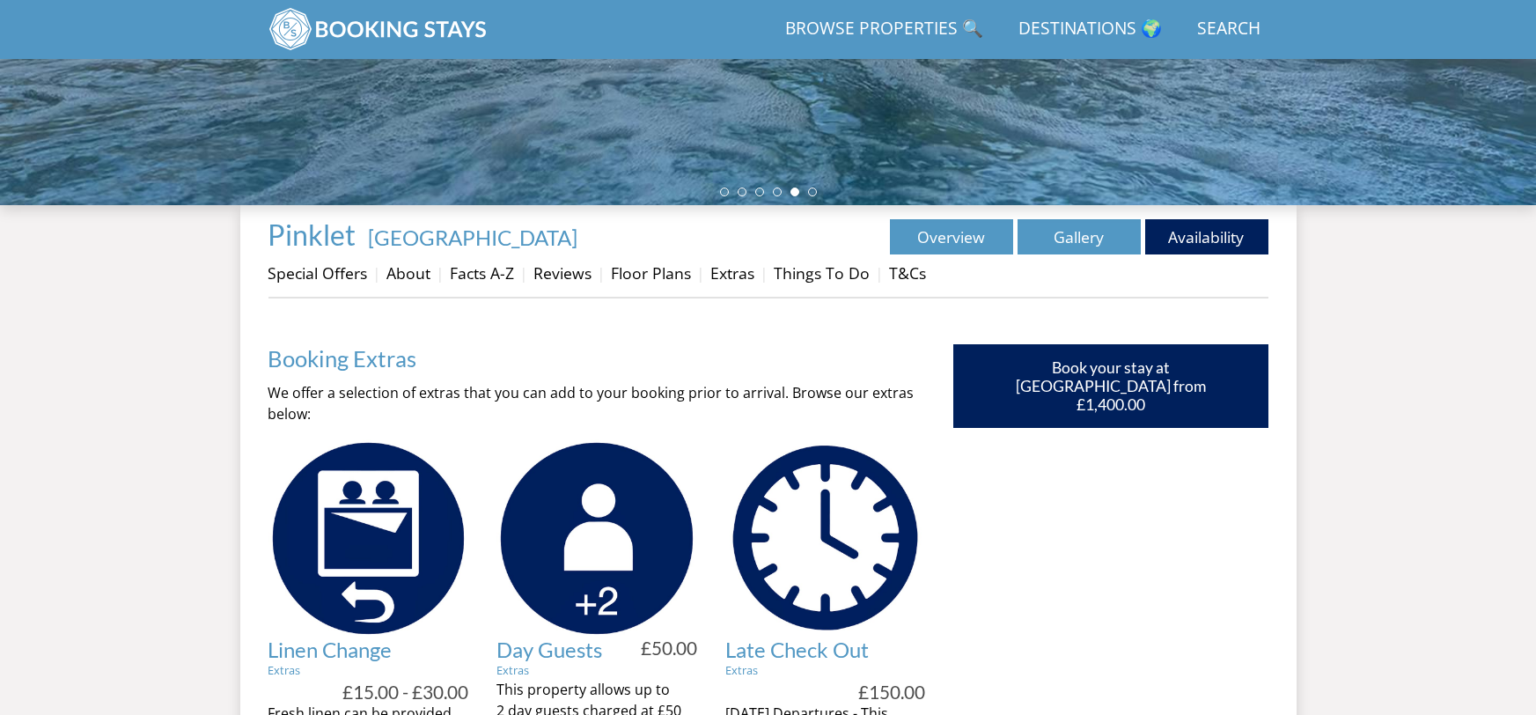
scroll to position [474, 0]
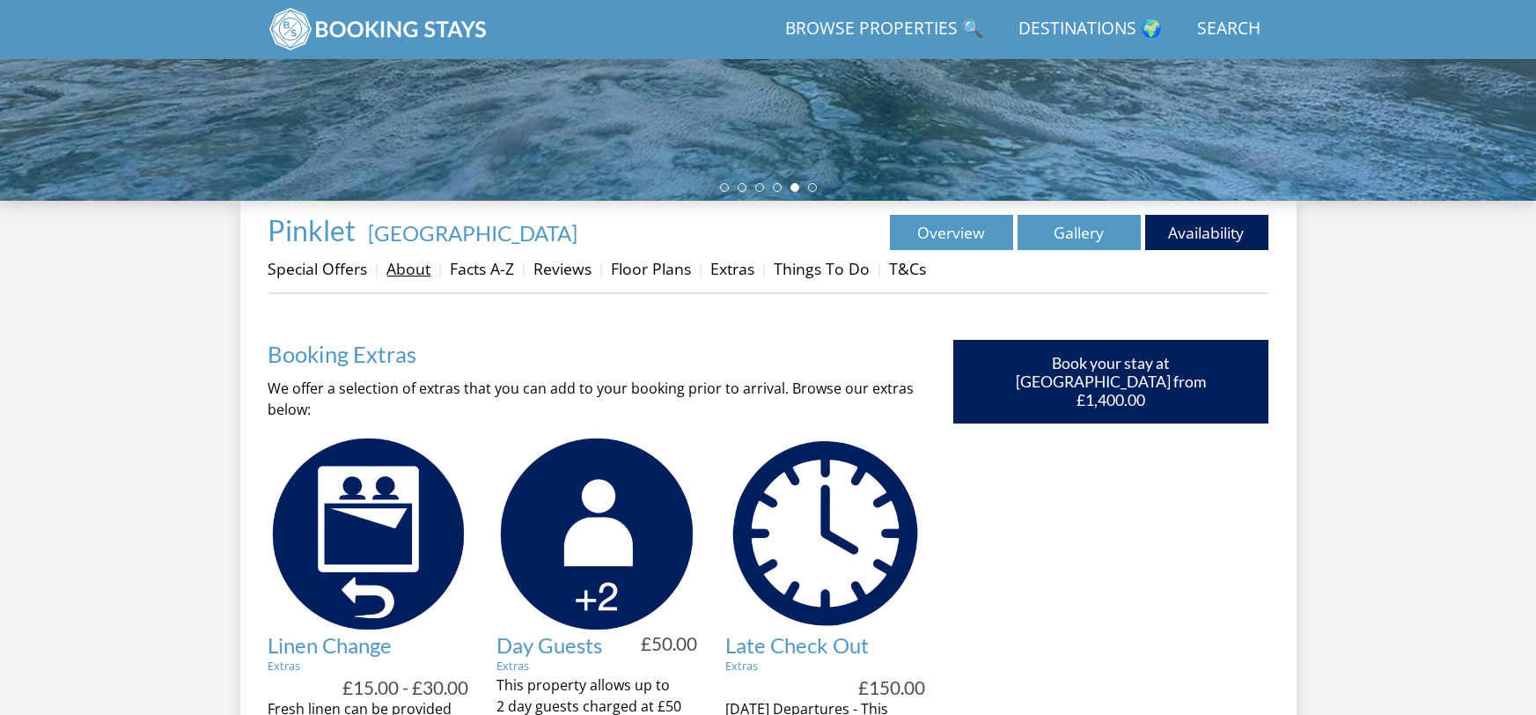
click at [400, 272] on link "About" at bounding box center [409, 268] width 44 height 21
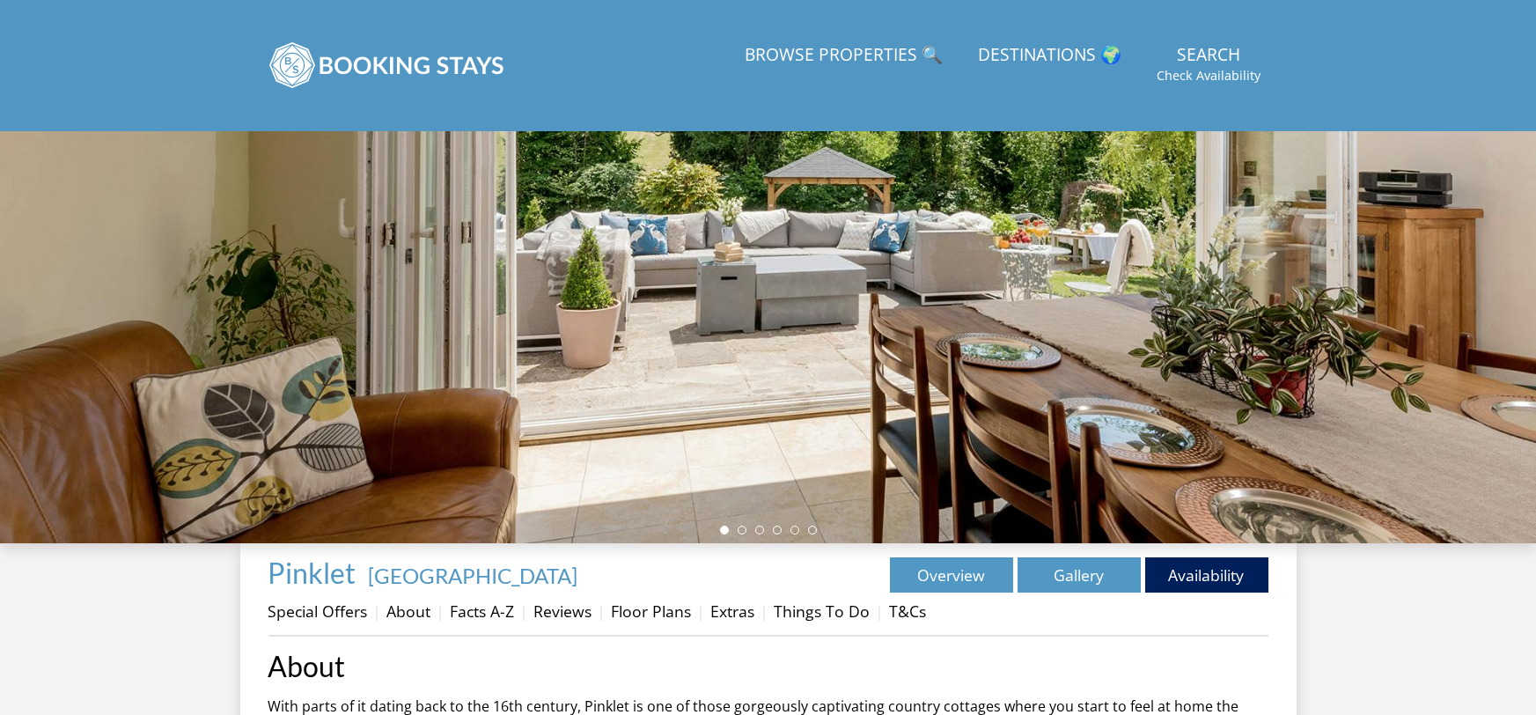
scroll to position [695, 0]
